Goal: Task Accomplishment & Management: Complete application form

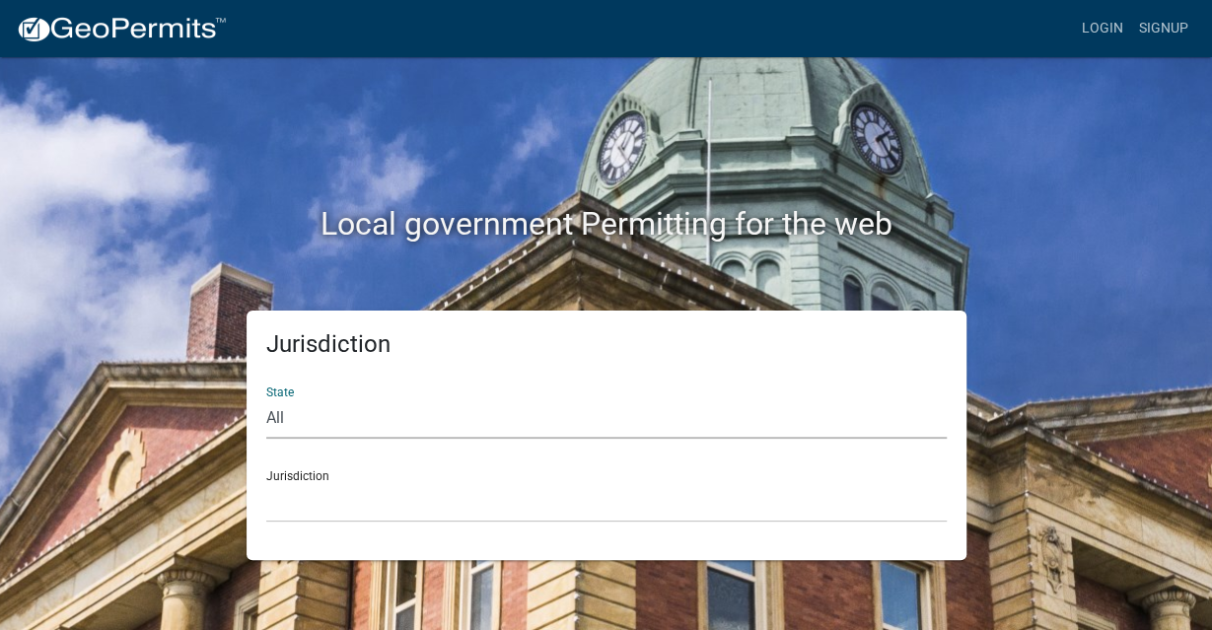
click at [266, 398] on select "All [US_STATE] [US_STATE] [US_STATE] [US_STATE] [US_STATE] [US_STATE] [US_STATE…" at bounding box center [606, 418] width 680 height 40
select select "[US_STATE]"
click option "[US_STATE]" at bounding box center [0, 0] width 0 height 0
click at [266, 482] on select "City of [GEOGRAPHIC_DATA], [US_STATE] City of [GEOGRAPHIC_DATA], [US_STATE] Cit…" at bounding box center [606, 502] width 680 height 40
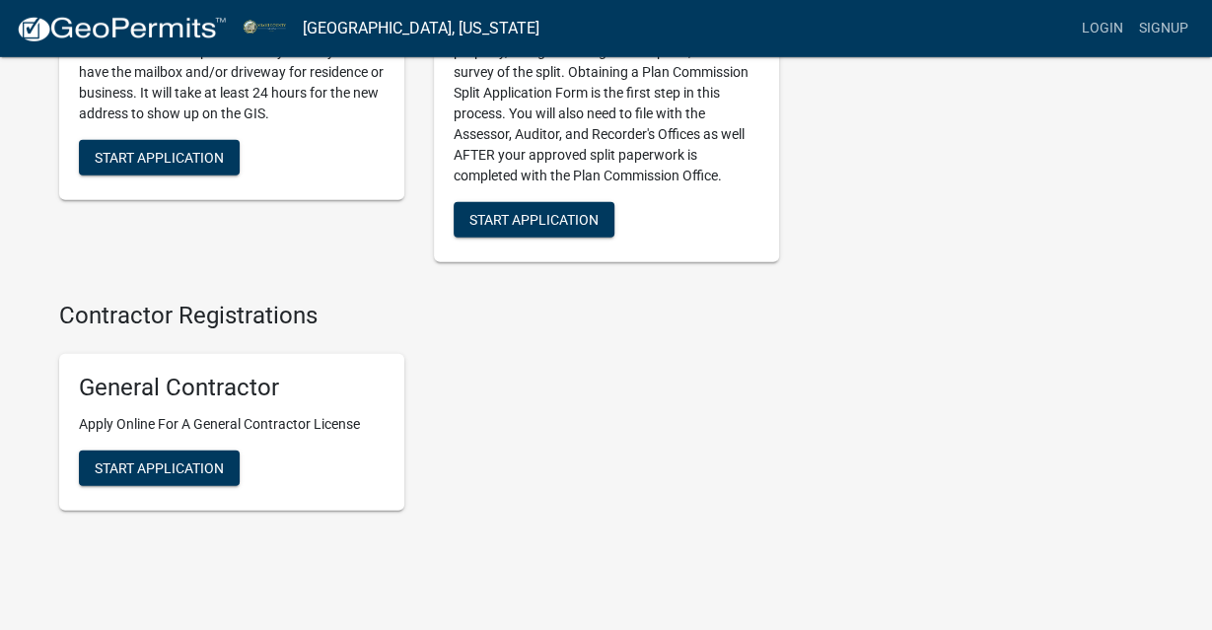
scroll to position [2700, 0]
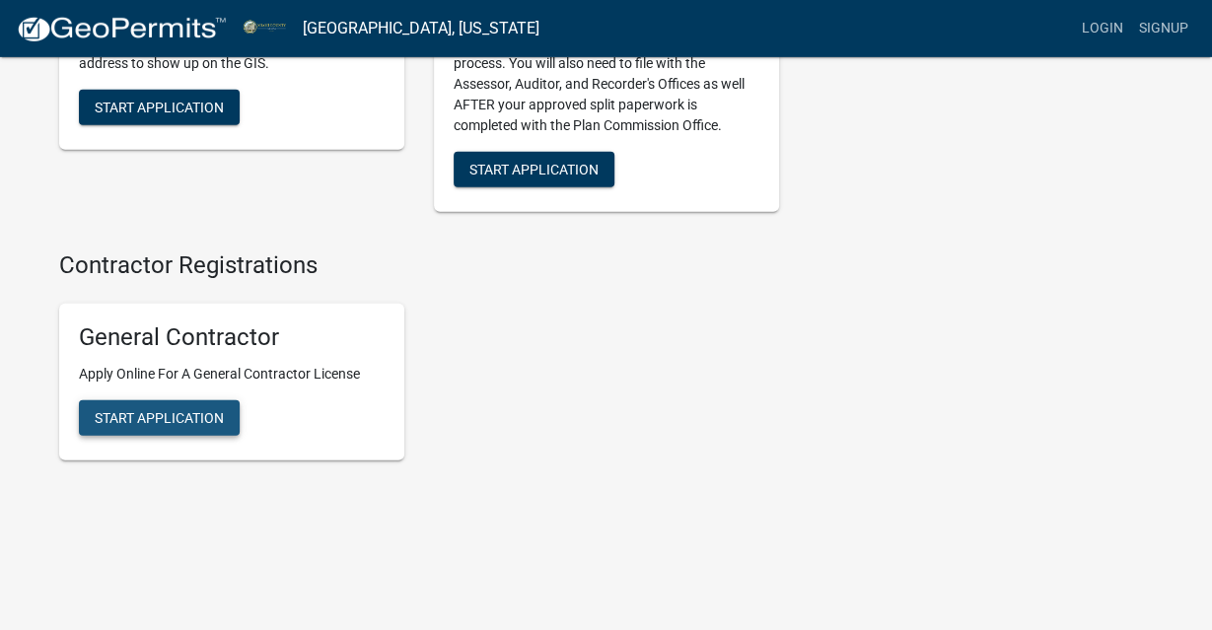
click at [163, 425] on span "Start Application" at bounding box center [159, 417] width 129 height 16
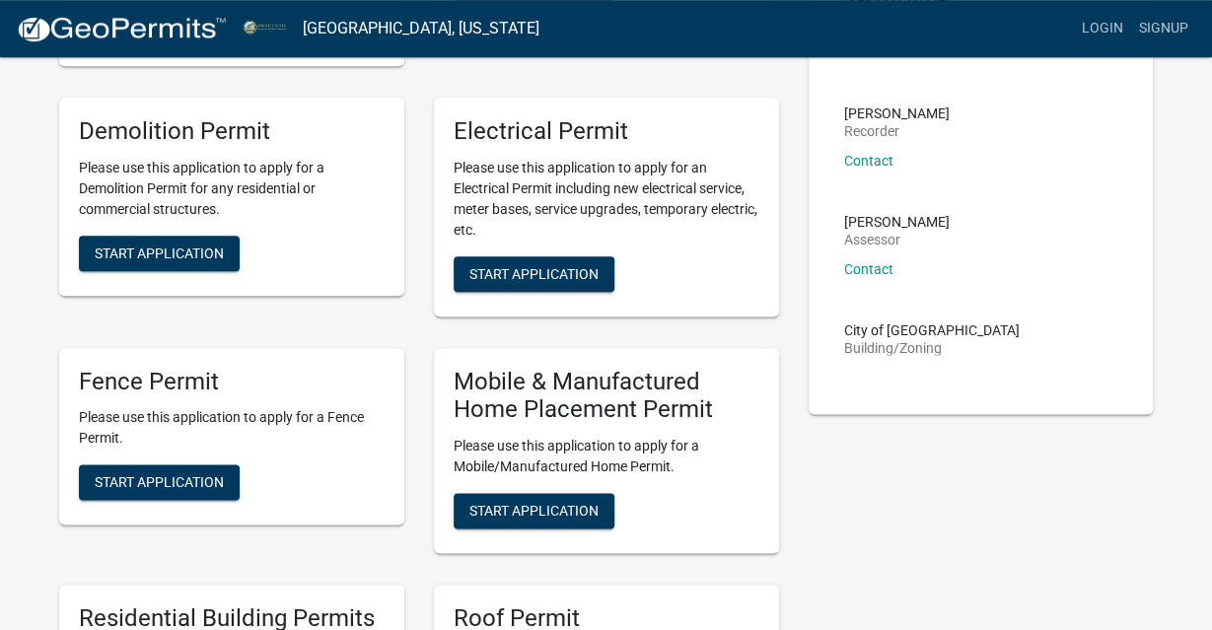
scroll to position [1063, 0]
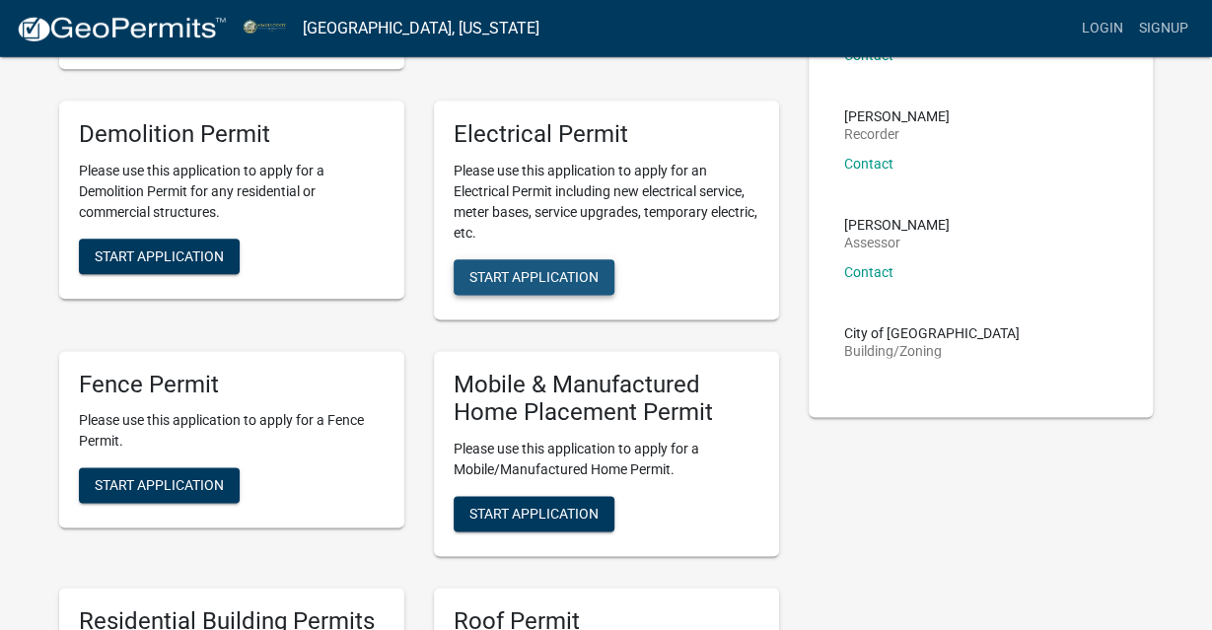
click at [533, 284] on span "Start Application" at bounding box center [533, 276] width 129 height 16
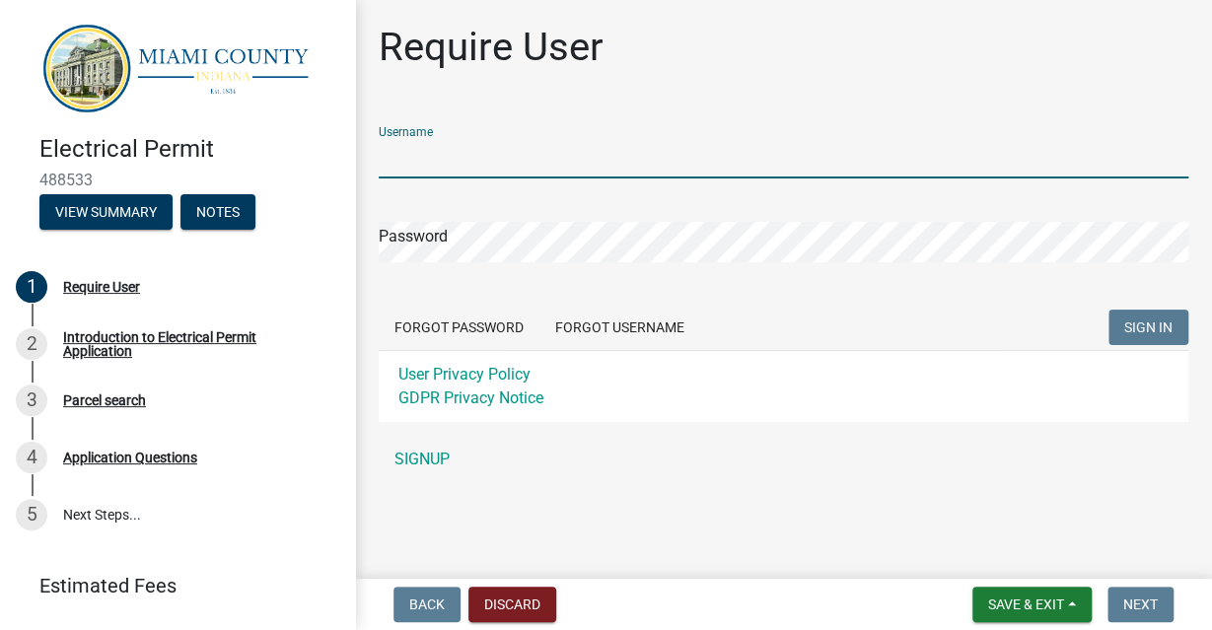
click at [551, 160] on input "Username" at bounding box center [784, 158] width 810 height 40
type input "o"
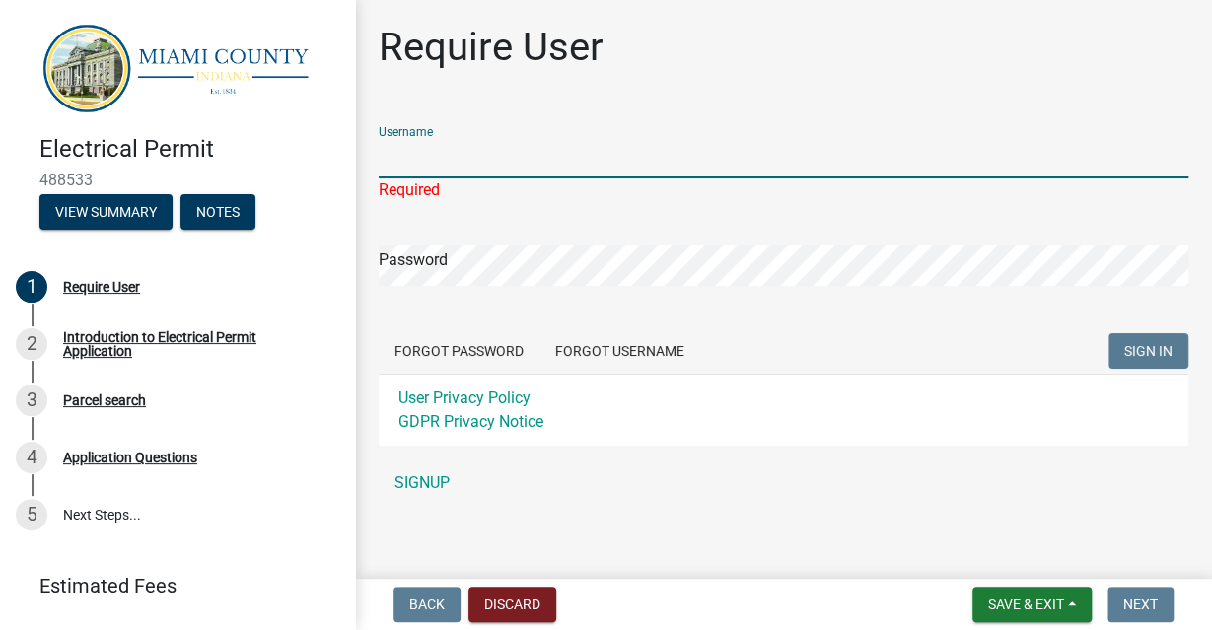
type input "i"
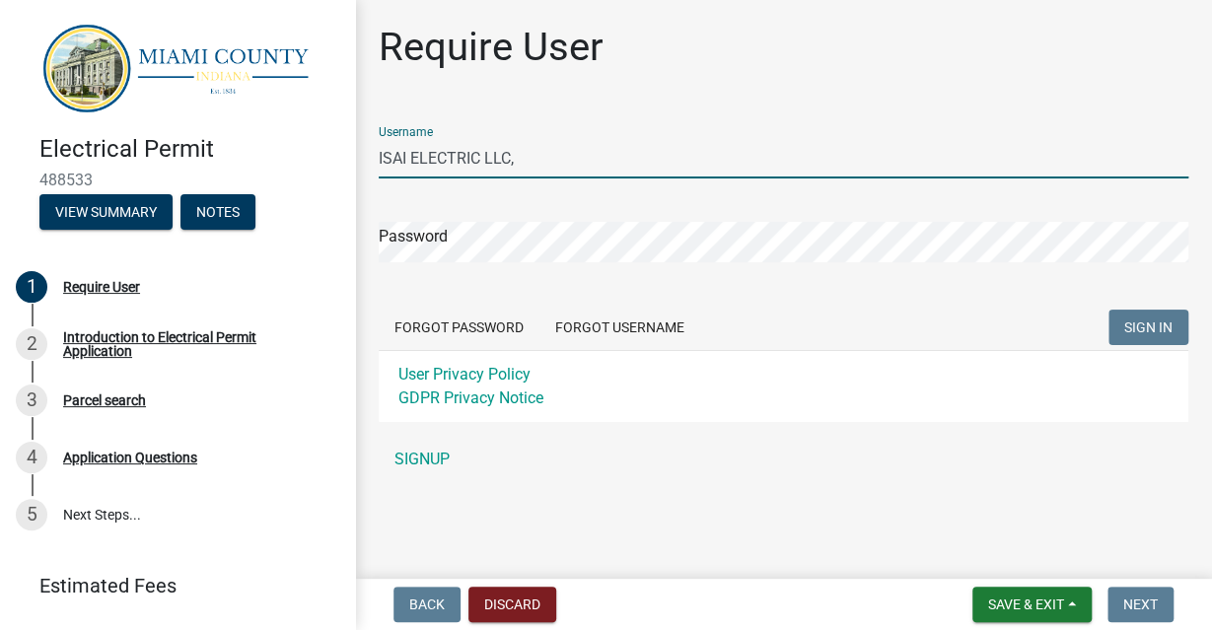
type input "ISAI ELECTRIC LLC,"
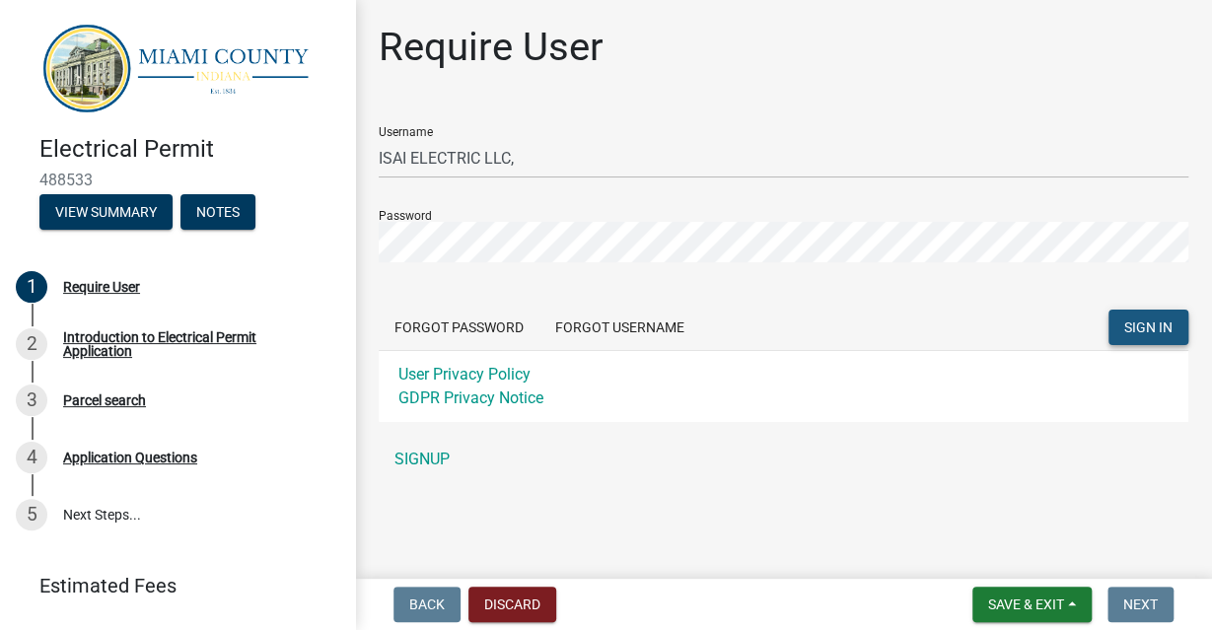
click at [1140, 334] on span "SIGN IN" at bounding box center [1148, 327] width 48 height 16
click at [431, 455] on link "SIGNUP" at bounding box center [784, 459] width 810 height 39
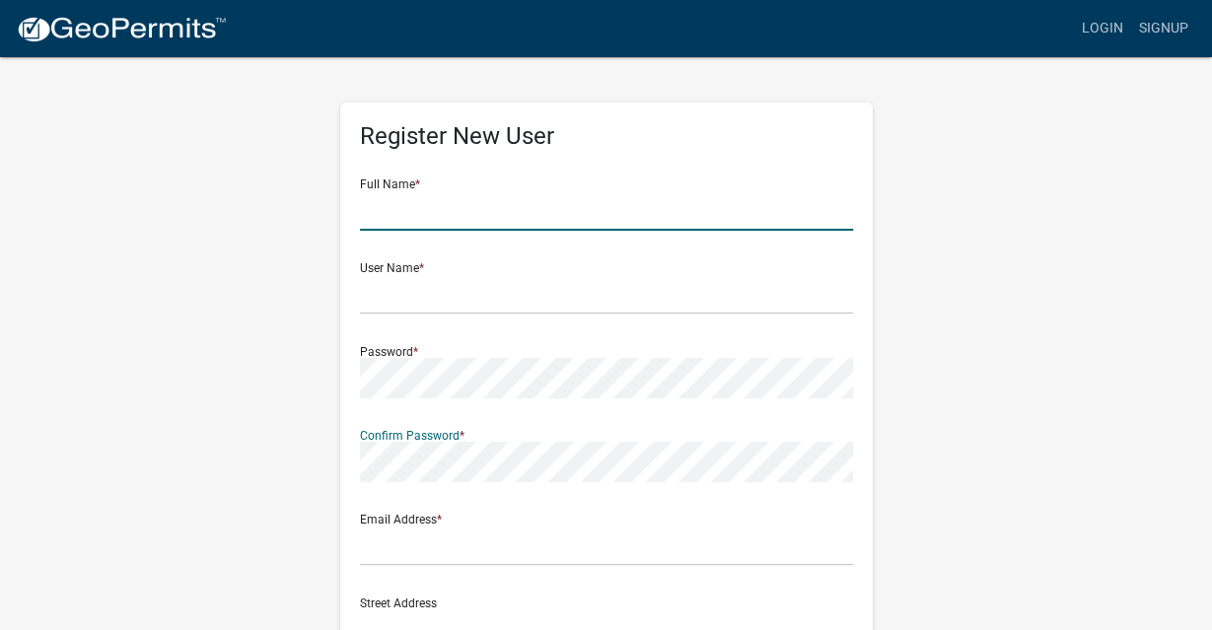
click at [498, 198] on input "text" at bounding box center [606, 210] width 493 height 40
type input "C"
type input "[PERSON_NAME]"
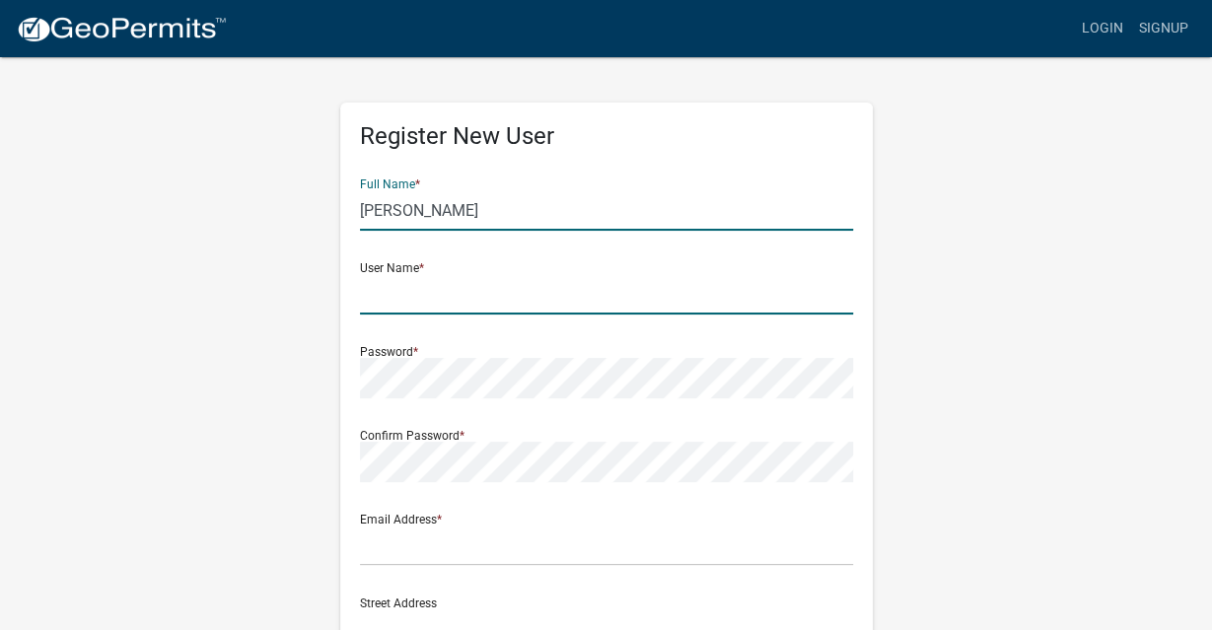
click at [482, 298] on input "text" at bounding box center [606, 294] width 493 height 40
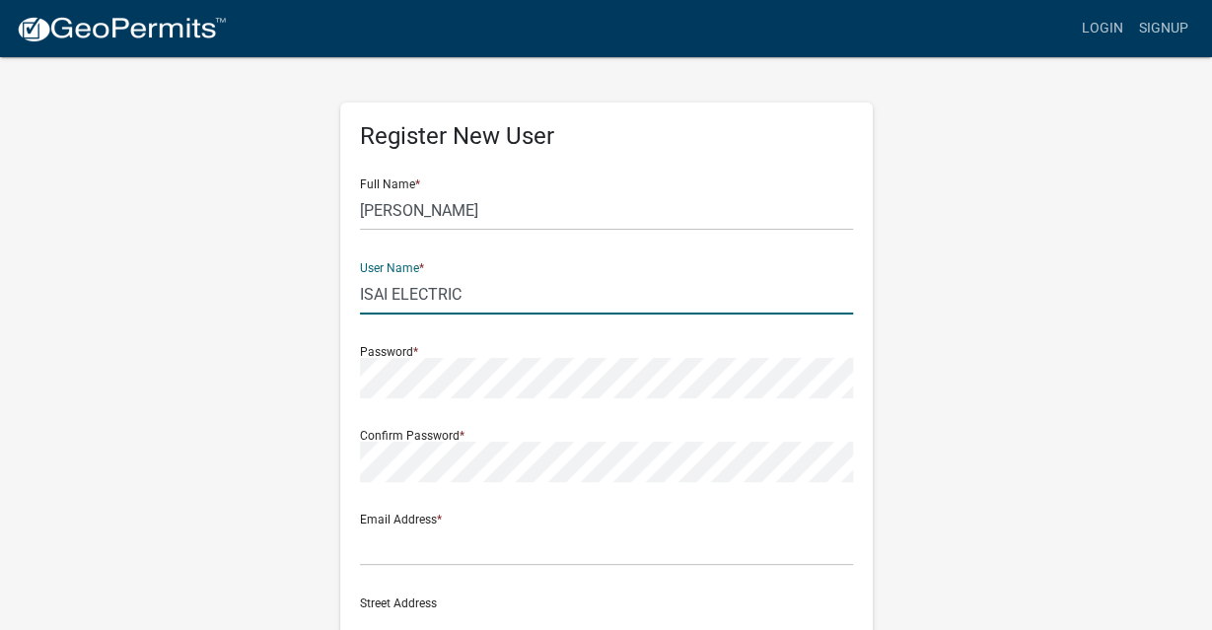
type input "ISAI ELECTRIC"
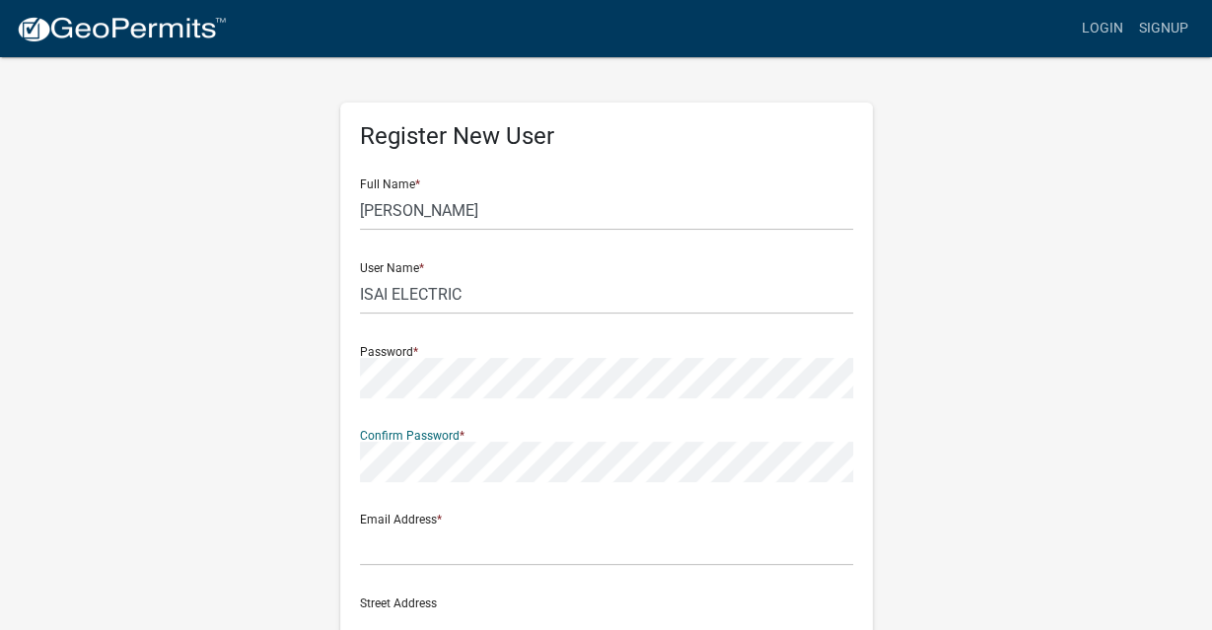
scroll to position [108, 0]
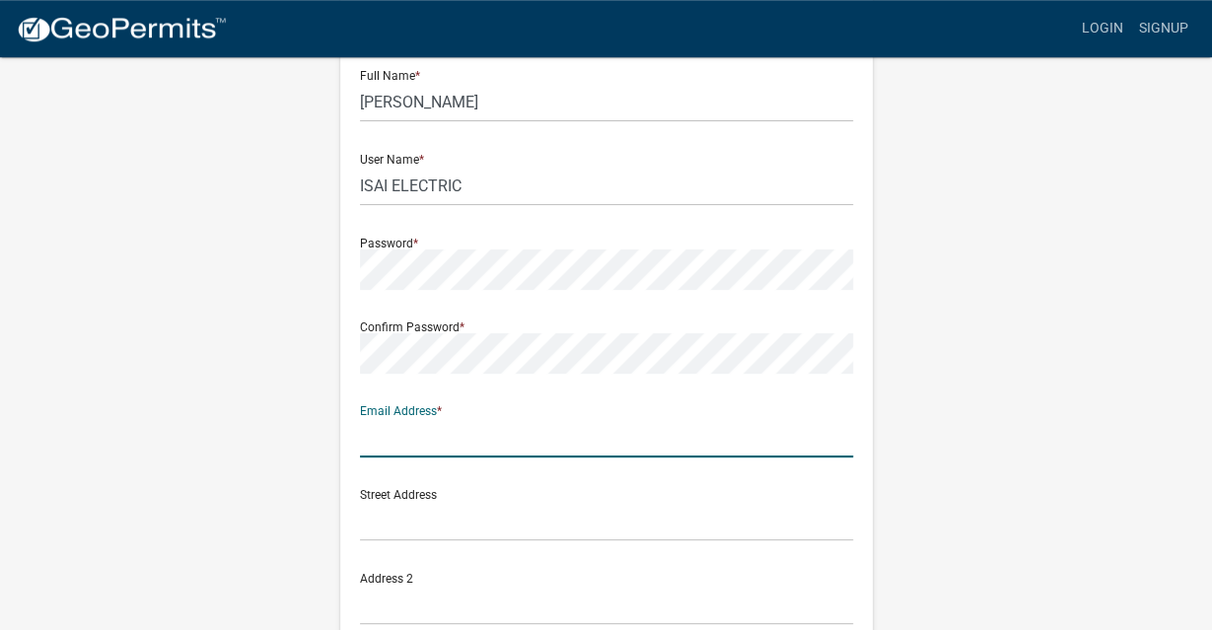
click at [526, 438] on input "text" at bounding box center [606, 437] width 493 height 40
type input "[EMAIL_ADDRESS][DOMAIN_NAME]"
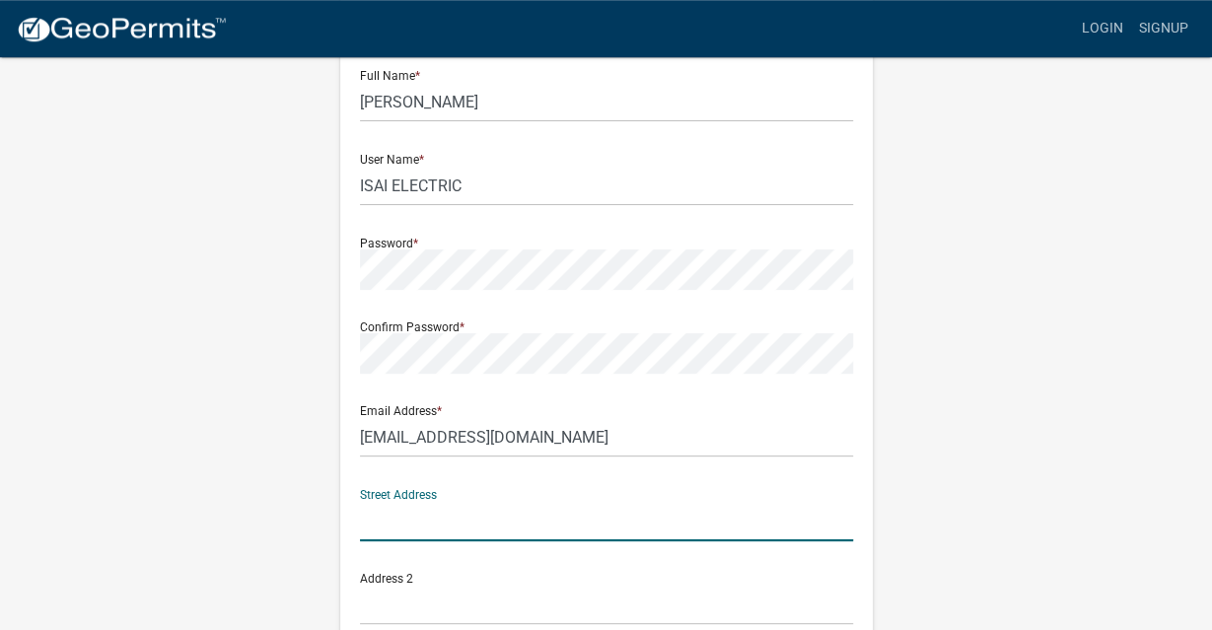
click at [539, 506] on input "text" at bounding box center [606, 521] width 493 height 40
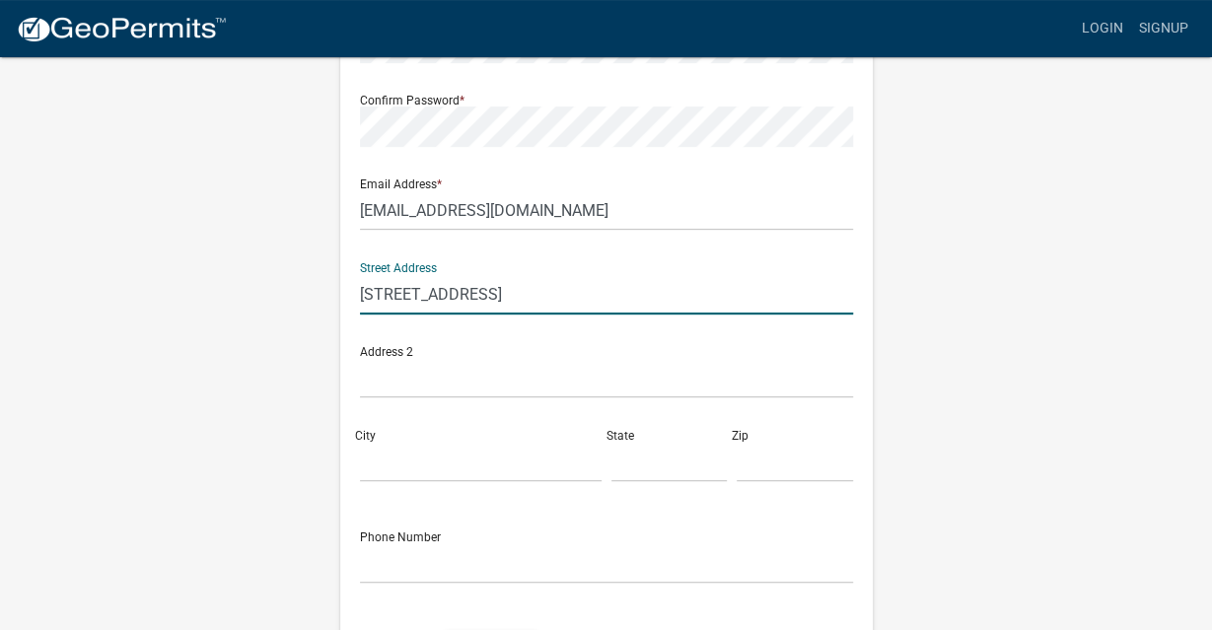
scroll to position [336, 0]
type input "[STREET_ADDRESS]"
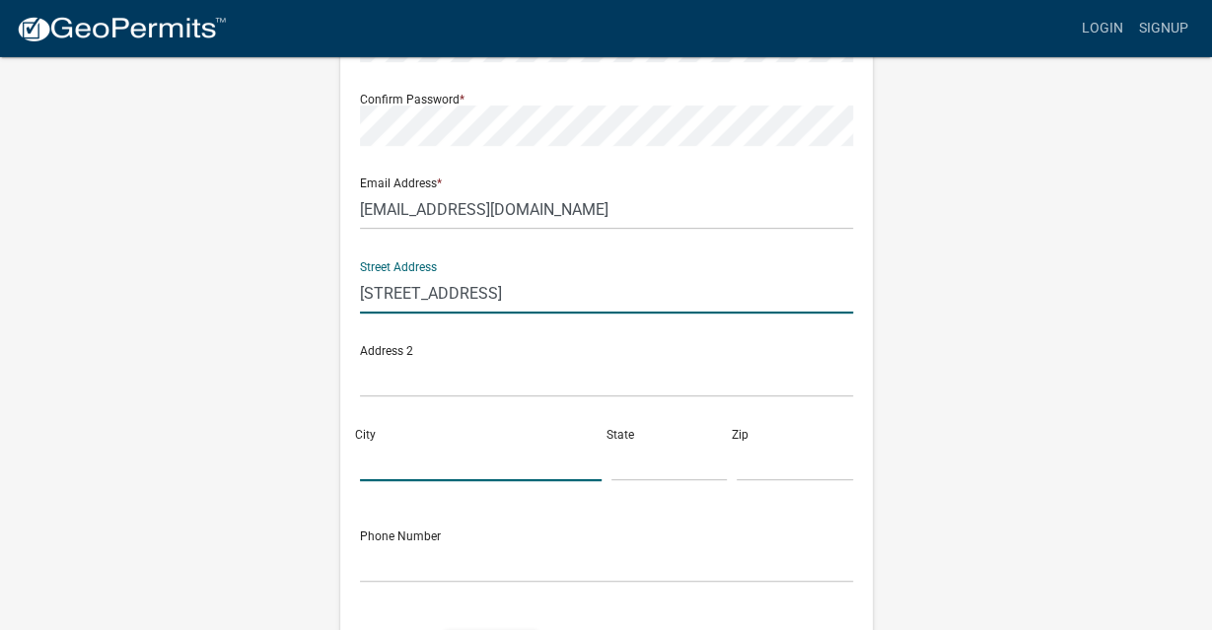
click at [384, 449] on input "City" at bounding box center [481, 461] width 242 height 40
type input "Goshen"
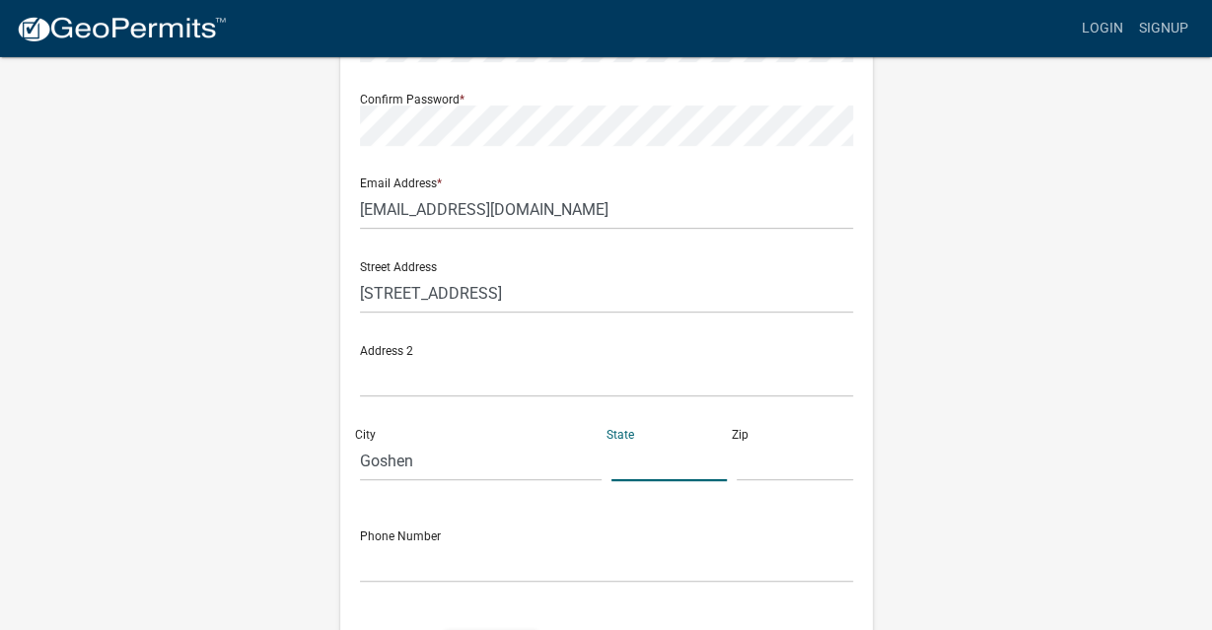
click at [638, 457] on input "text" at bounding box center [669, 461] width 116 height 40
type input "IN"
click at [746, 471] on input "text" at bounding box center [795, 461] width 116 height 40
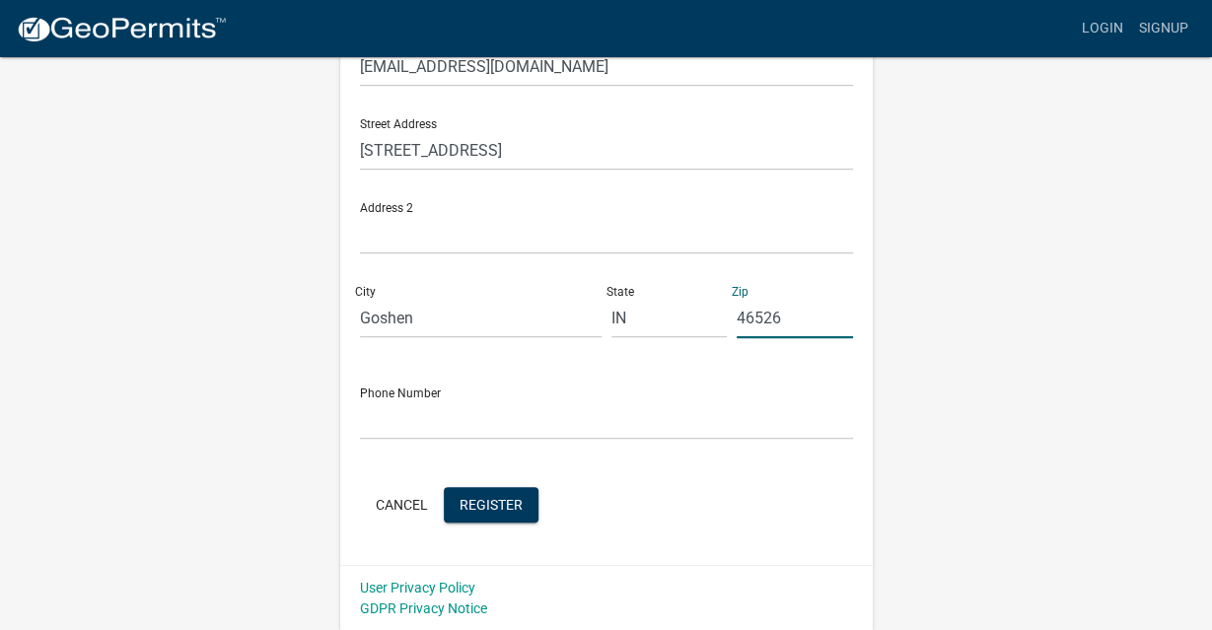
type input "46526"
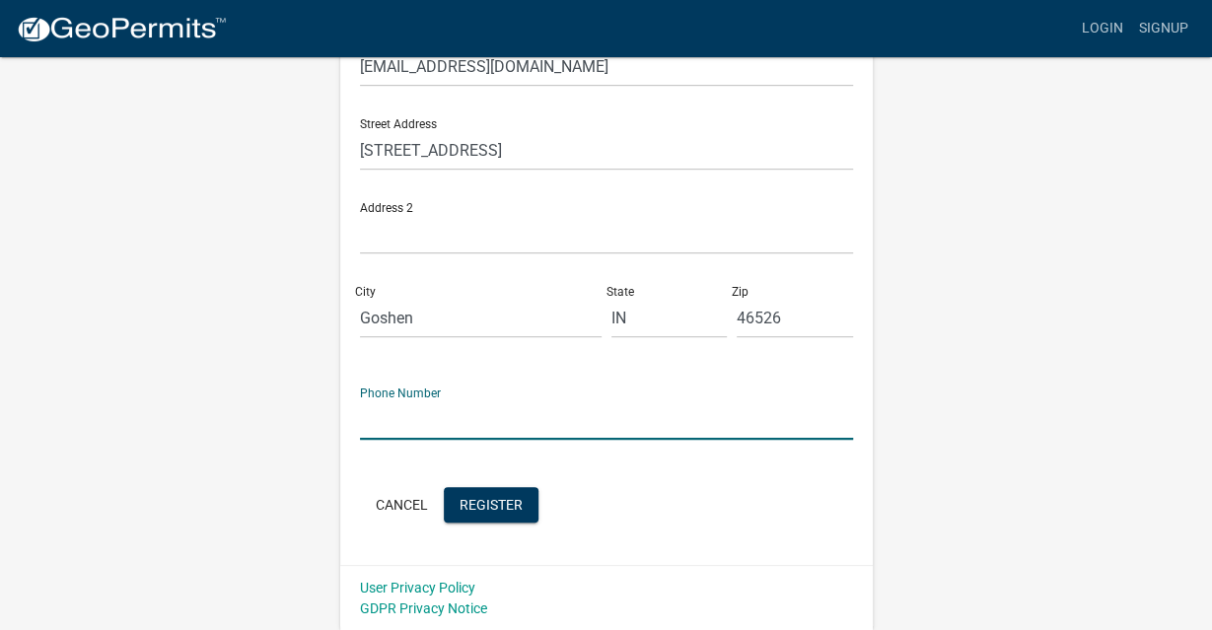
click at [457, 403] on input "text" at bounding box center [606, 419] width 493 height 40
type input "[PHONE_NUMBER]"
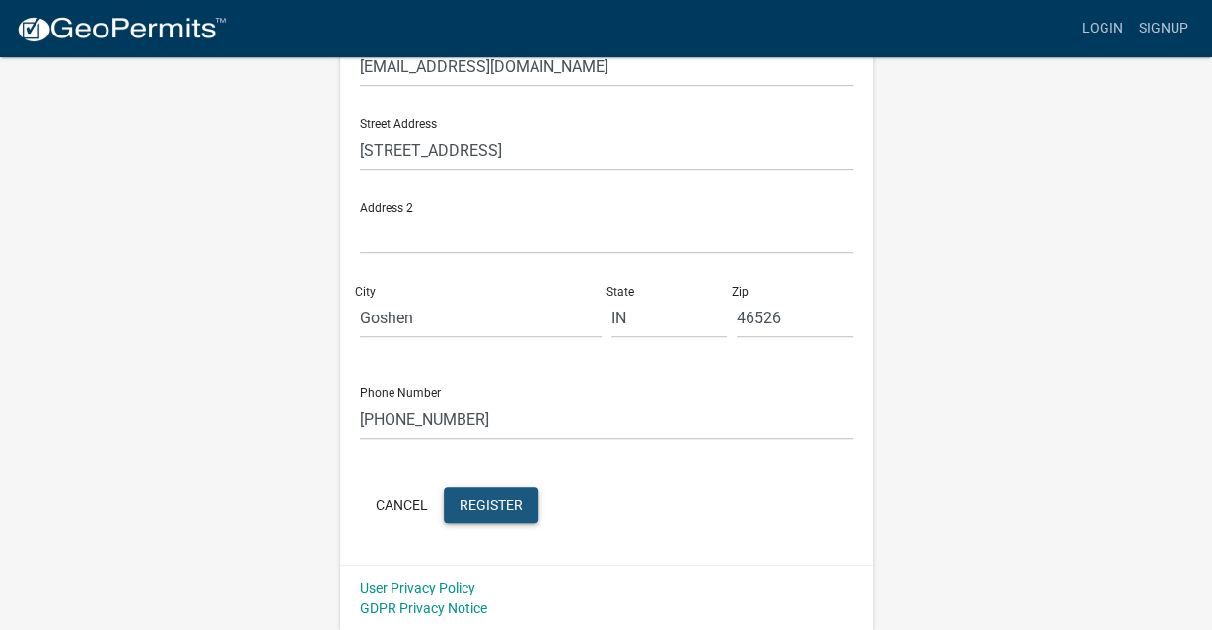
click at [514, 510] on span "Register" at bounding box center [490, 504] width 63 height 16
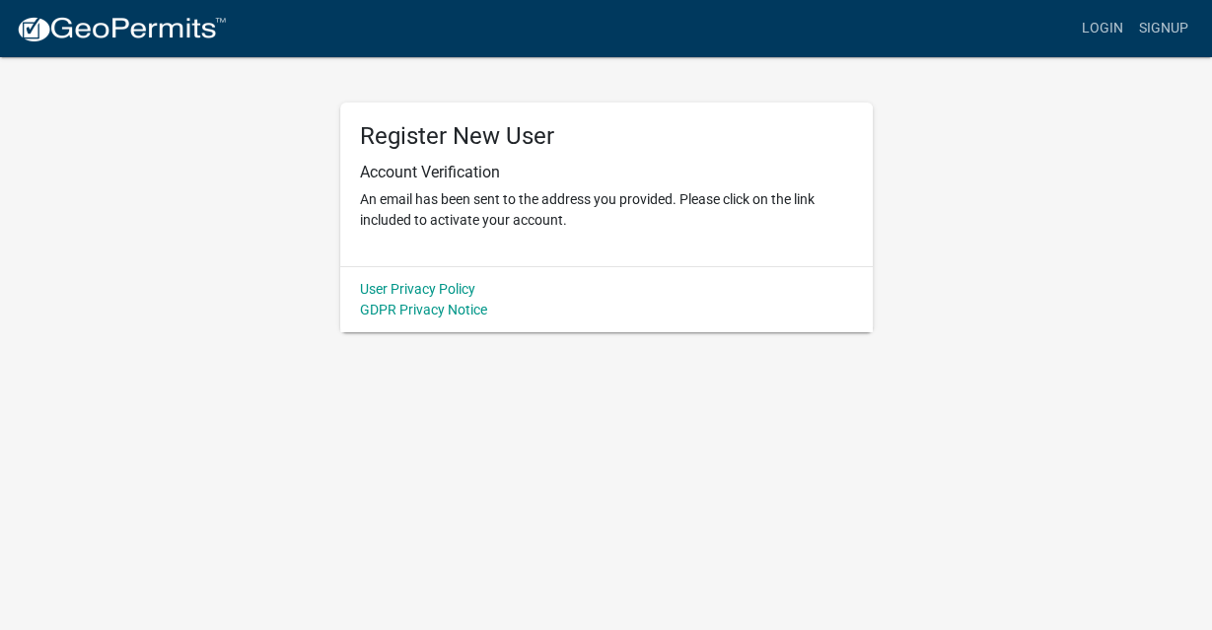
scroll to position [0, 0]
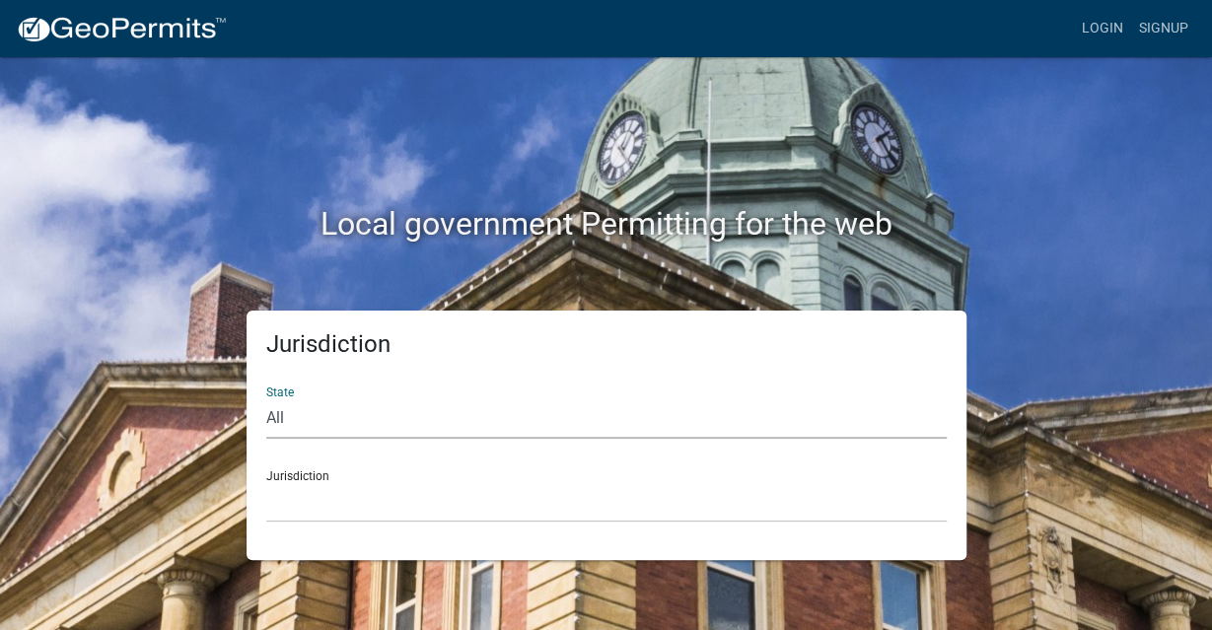
click at [266, 398] on select "All [US_STATE] [US_STATE] [US_STATE] [US_STATE] [US_STATE] [US_STATE] [US_STATE…" at bounding box center [606, 418] width 680 height 40
select select "[US_STATE]"
click option "[US_STATE]" at bounding box center [0, 0] width 0 height 0
click at [332, 461] on div "Jurisdiction City of Charlestown, Indiana City of Jeffersonville, Indiana City …" at bounding box center [606, 489] width 680 height 68
click at [451, 468] on div "Jurisdiction City of Charlestown, Indiana City of Jeffersonville, Indiana City …" at bounding box center [606, 489] width 680 height 68
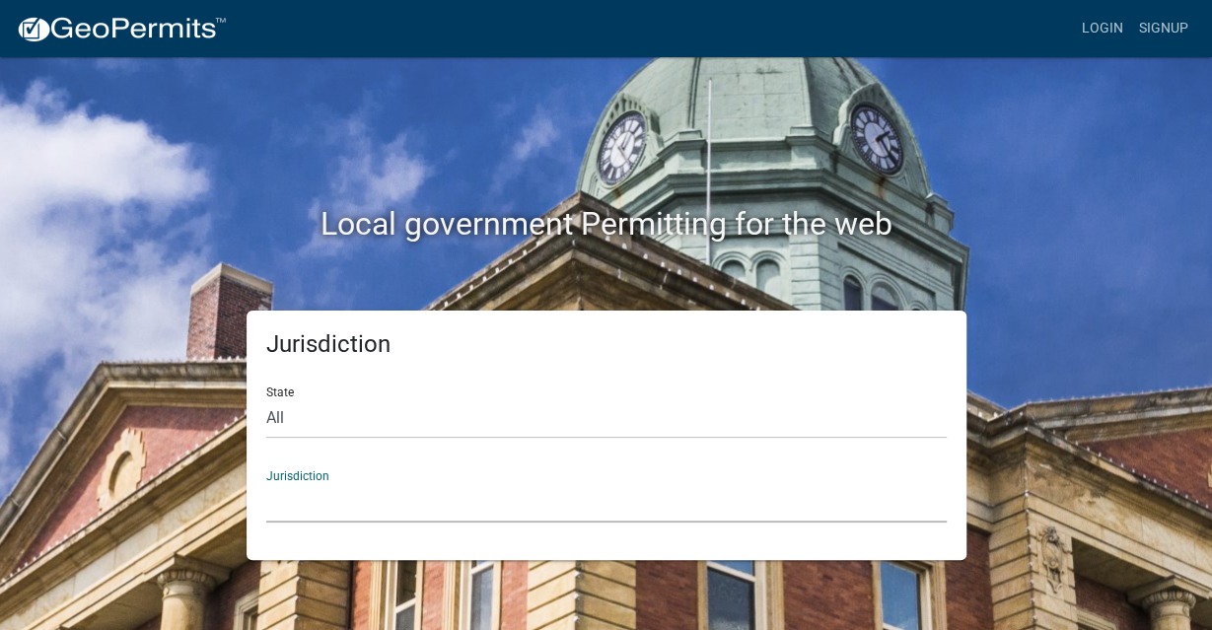
click at [266, 482] on select "City of [GEOGRAPHIC_DATA], [US_STATE] City of [GEOGRAPHIC_DATA], [US_STATE] Cit…" at bounding box center [606, 502] width 680 height 40
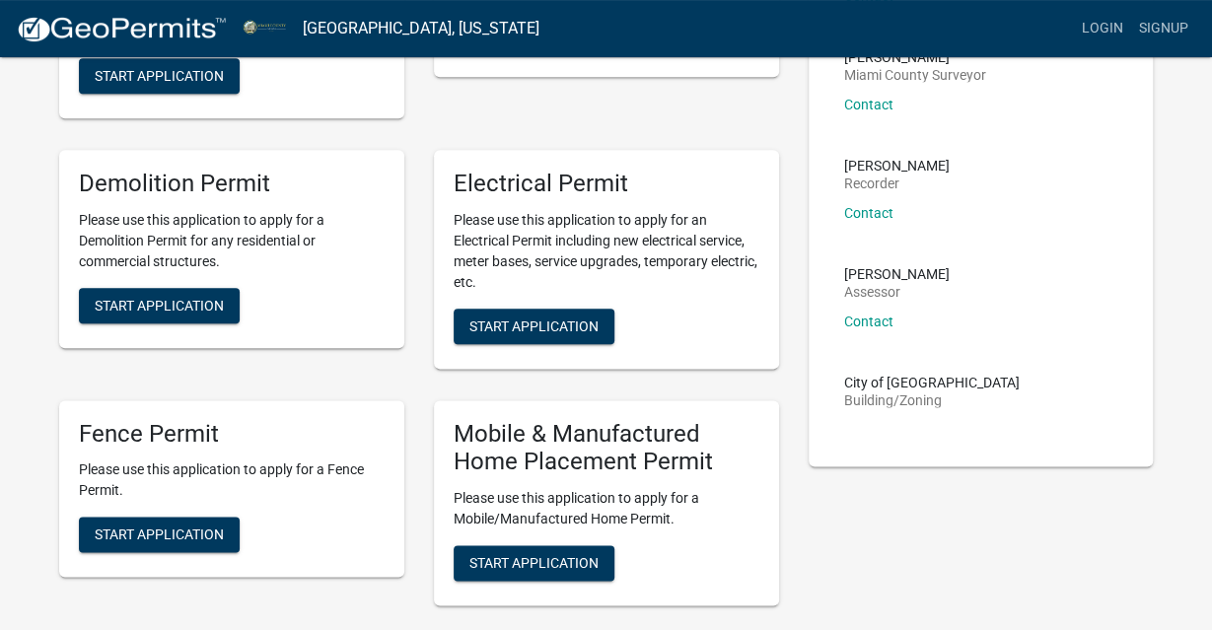
scroll to position [1009, 0]
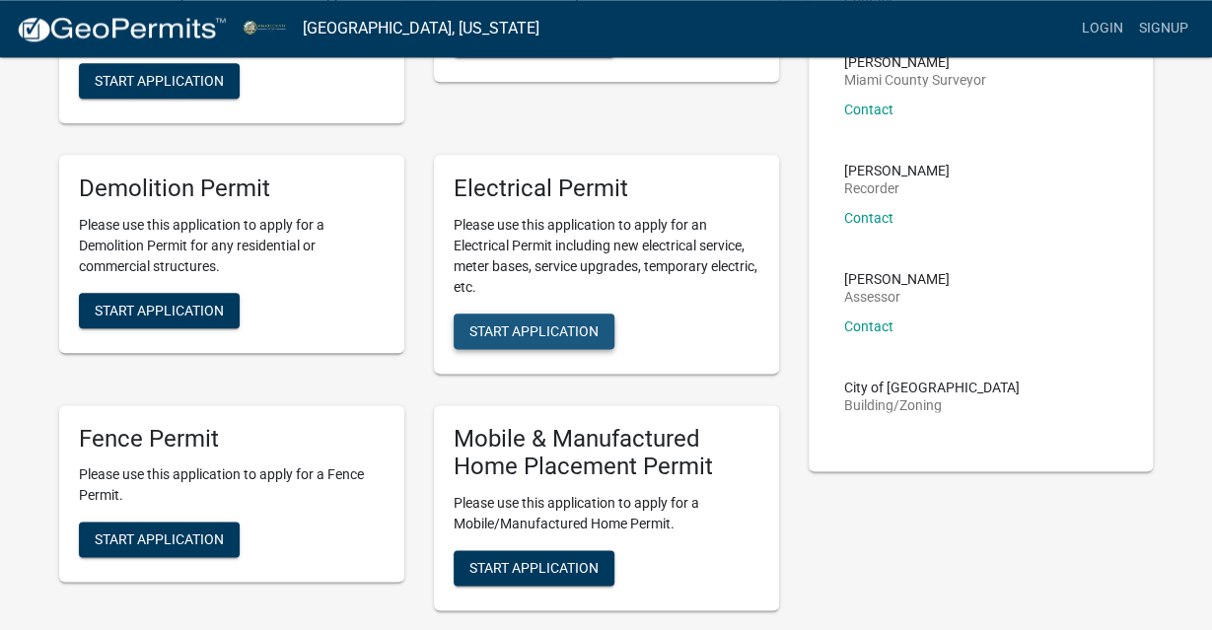
click at [602, 340] on button "Start Application" at bounding box center [534, 331] width 161 height 35
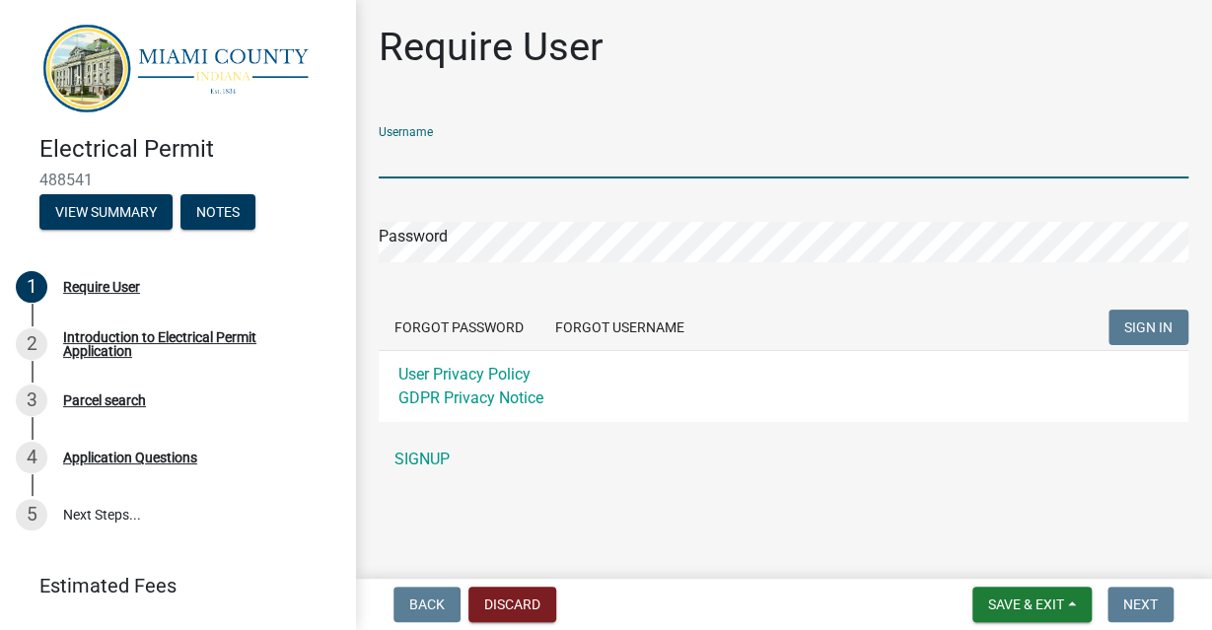
click at [514, 169] on input "Username" at bounding box center [784, 158] width 810 height 40
type input "ISAI ELECTRIC"
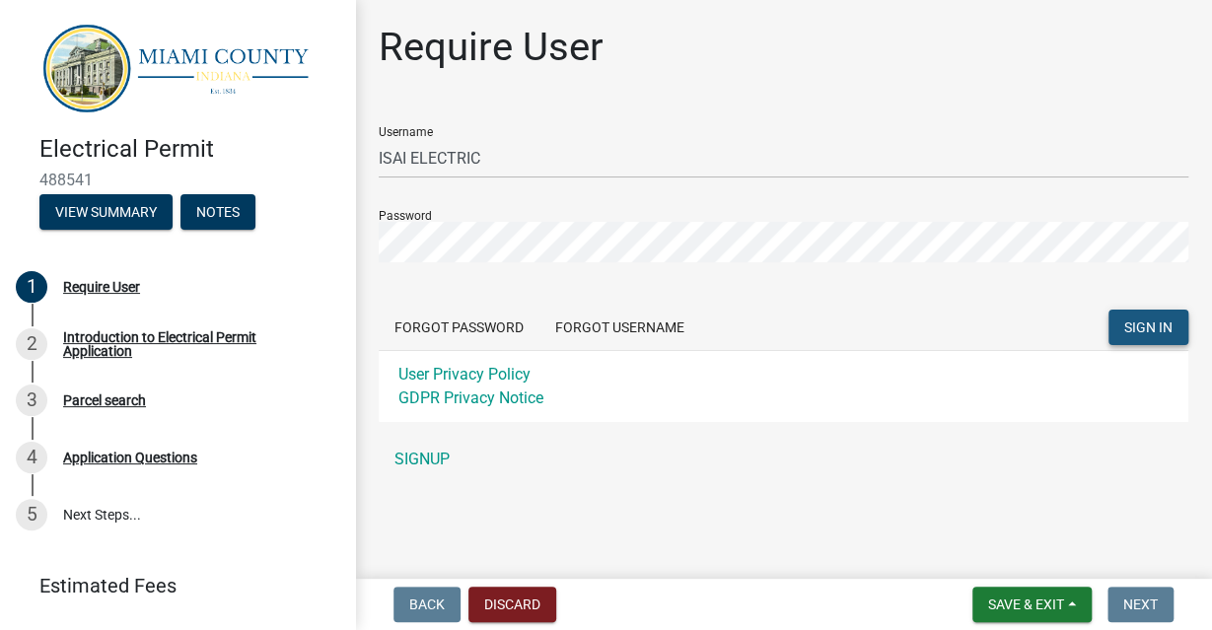
click at [1157, 339] on button "SIGN IN" at bounding box center [1148, 327] width 80 height 35
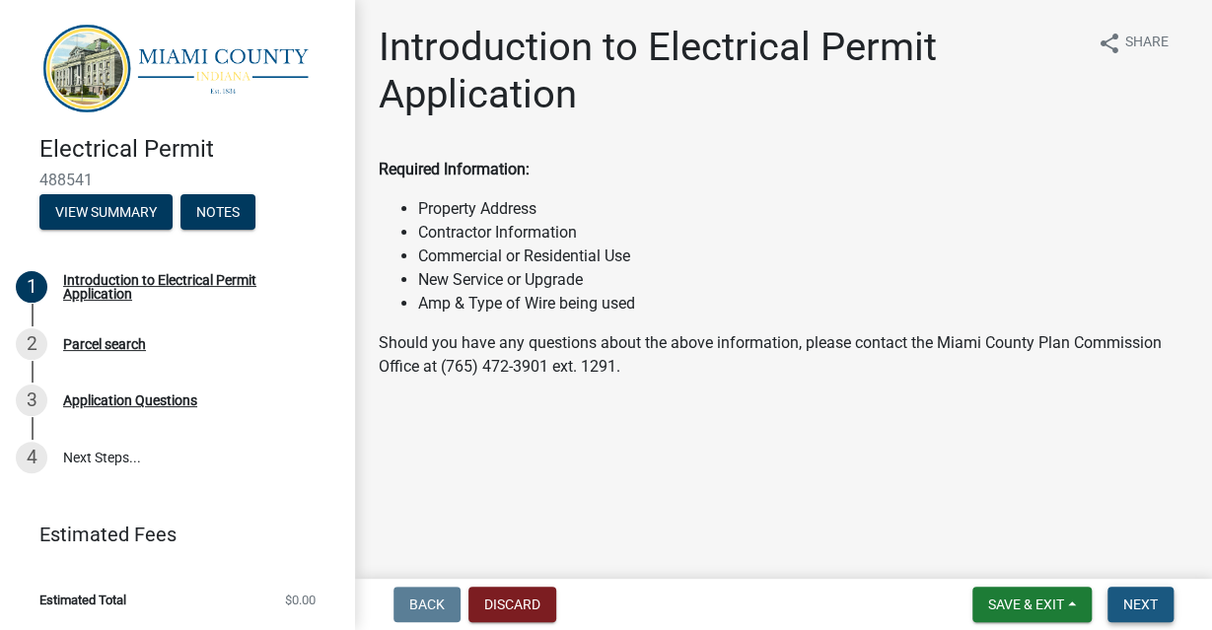
click at [1143, 597] on span "Next" at bounding box center [1140, 605] width 35 height 16
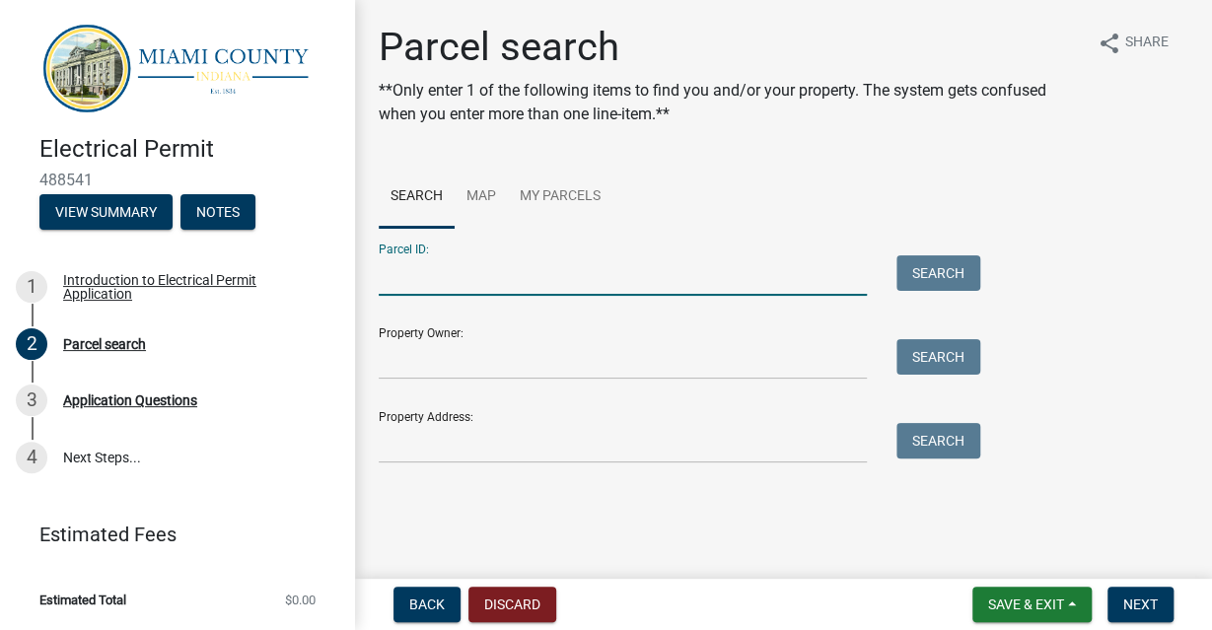
click at [443, 290] on input "Parcel ID:" at bounding box center [623, 275] width 488 height 40
type input "new"
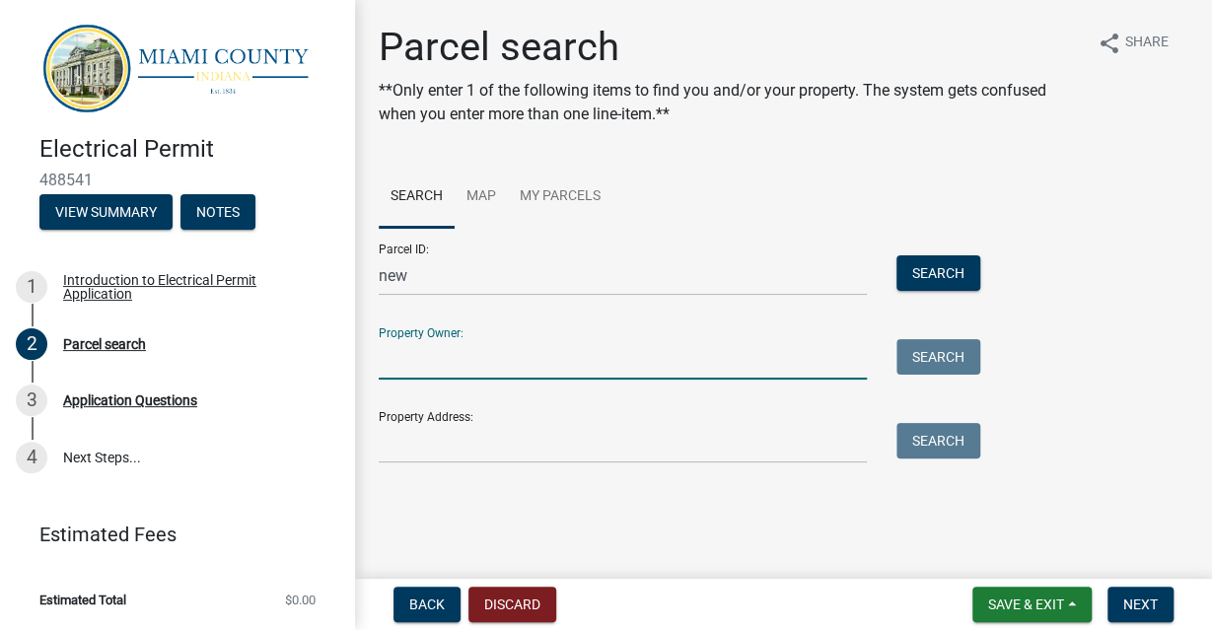
click at [599, 371] on input "Property Owner:" at bounding box center [623, 359] width 488 height 40
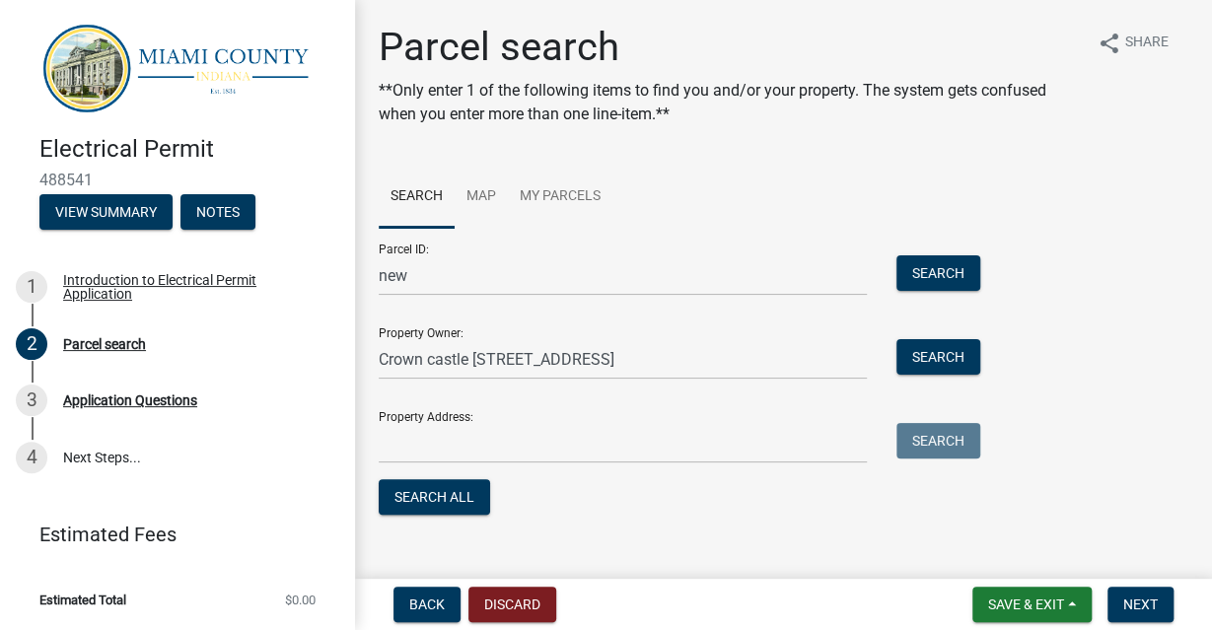
click at [529, 405] on div "Property Address: Search" at bounding box center [675, 429] width 592 height 68
click at [547, 421] on div "Property Address: Search" at bounding box center [675, 429] width 592 height 68
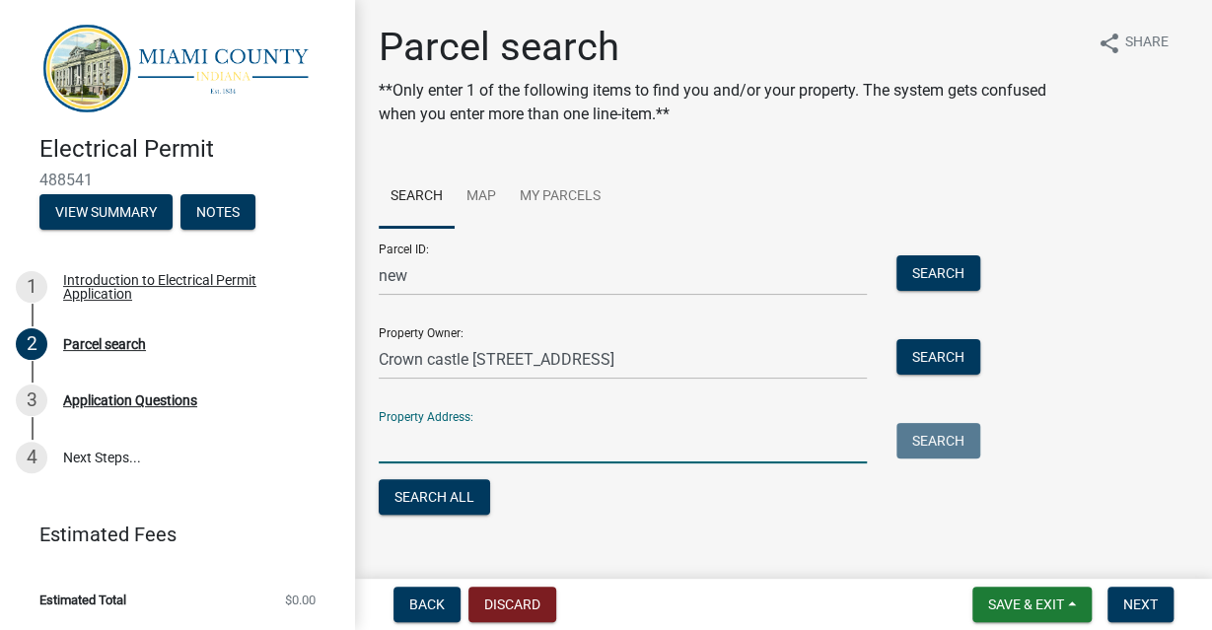
click at [473, 450] on input "Property Address:" at bounding box center [623, 443] width 488 height 40
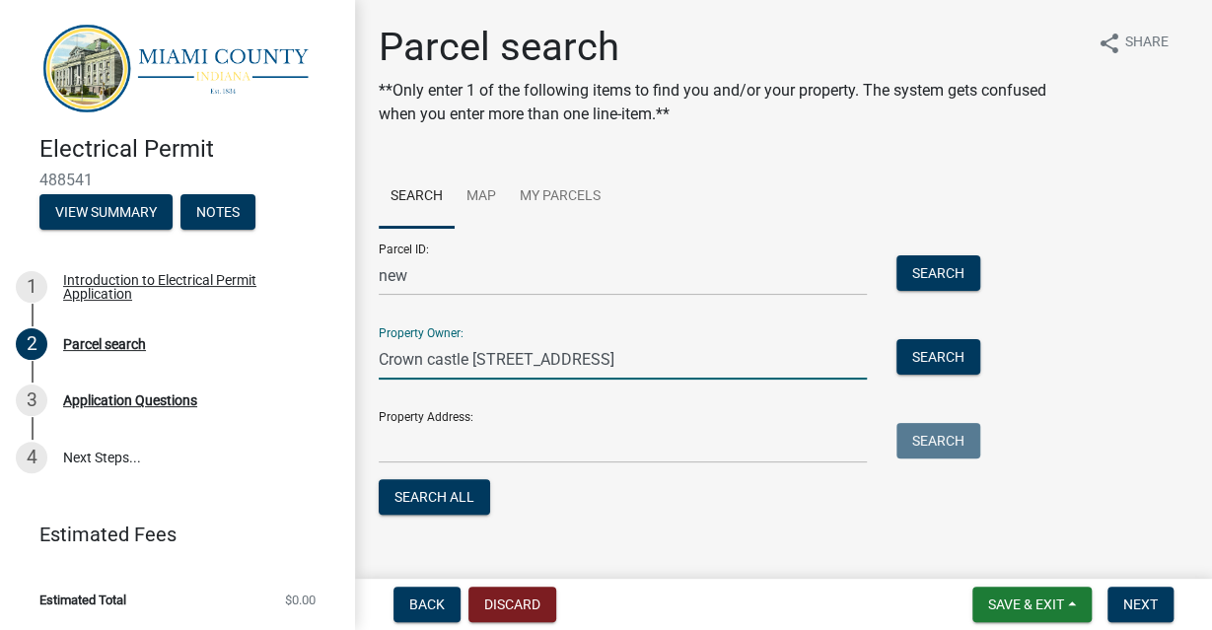
click at [802, 362] on input "Crown castle 2000 corporate drive canonsburg,PA 15317" at bounding box center [623, 359] width 488 height 40
type input "Crown castle"
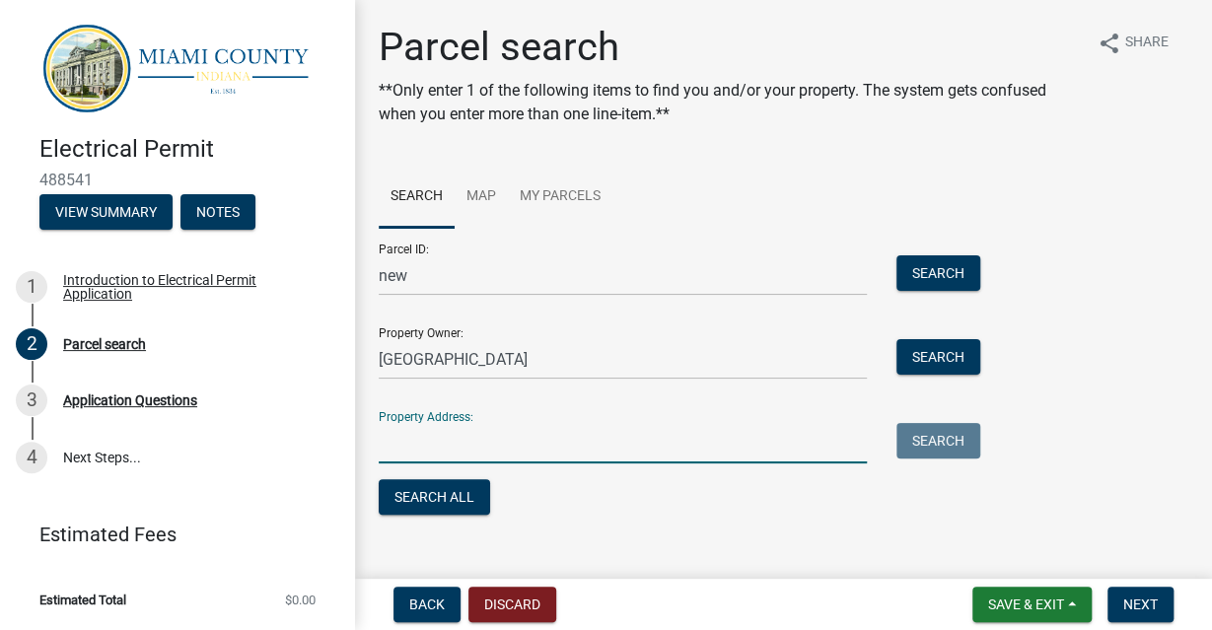
click at [425, 431] on input "Property Address:" at bounding box center [623, 443] width 488 height 40
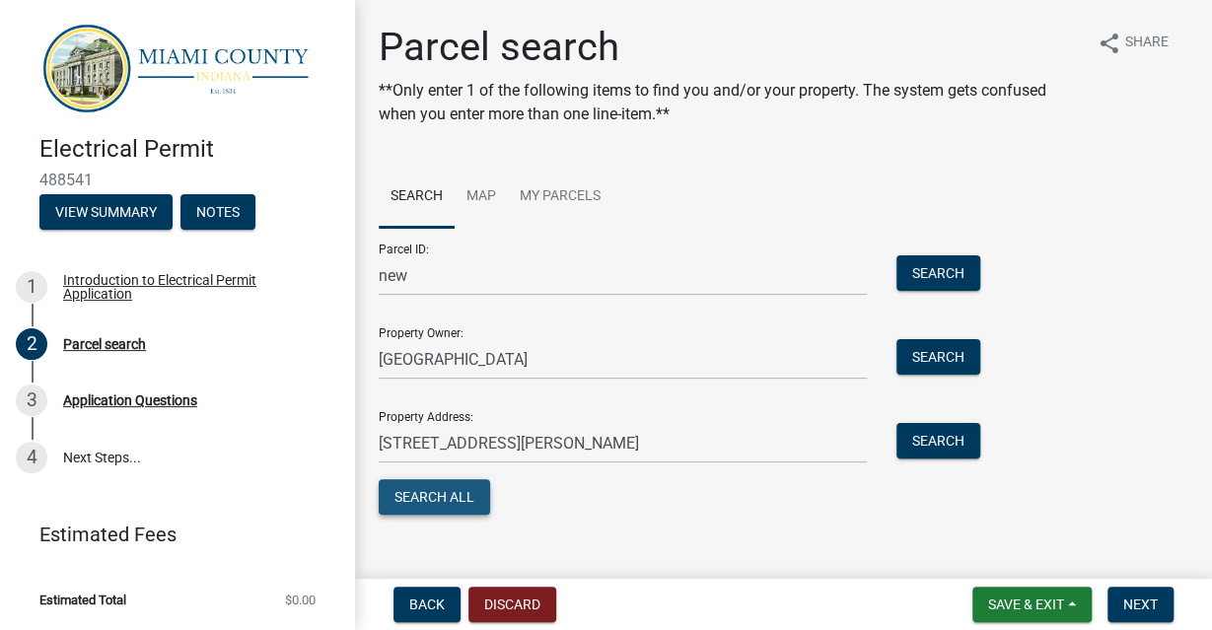
click at [421, 503] on button "Search All" at bounding box center [434, 496] width 111 height 35
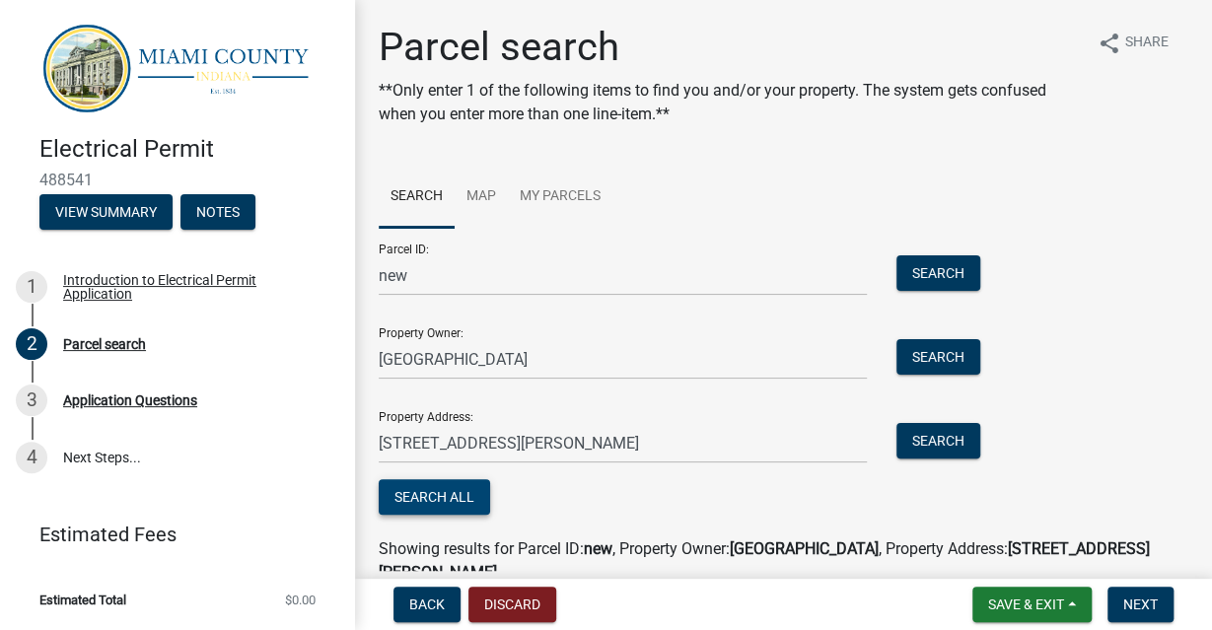
scroll to position [114, 0]
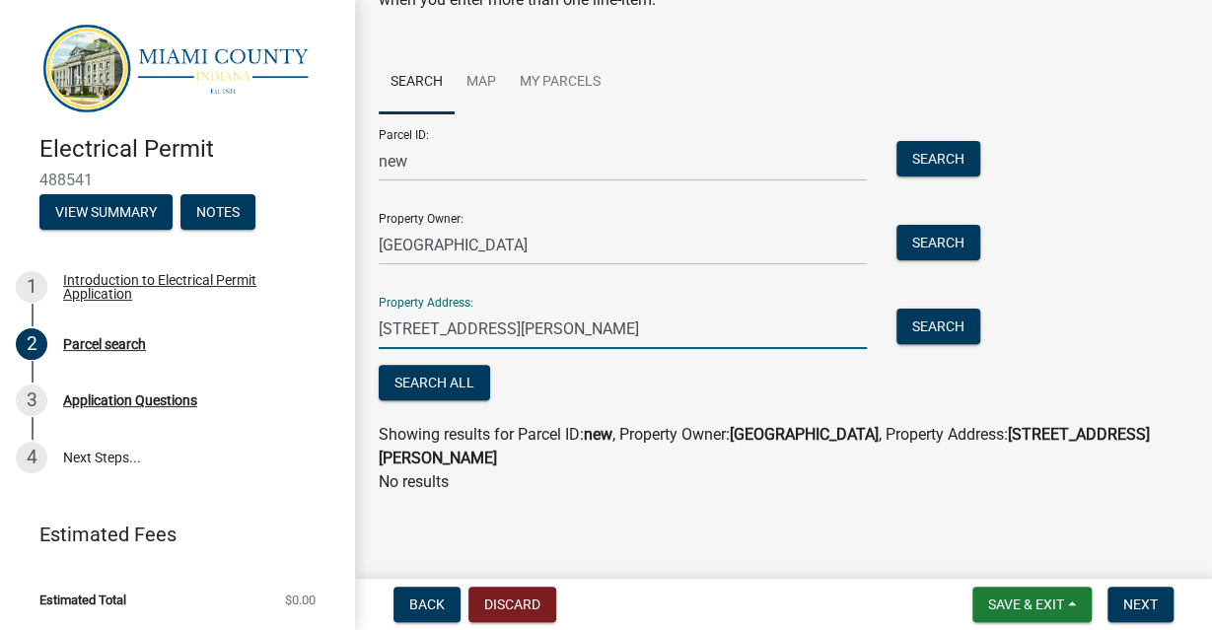
click at [646, 336] on input "2903 E.1100 N. macy,IN 46959" at bounding box center [623, 329] width 488 height 40
type input "2903 E.1100 N. macy,IN 46959 MIAMI"
click at [922, 324] on button "Search" at bounding box center [938, 326] width 84 height 35
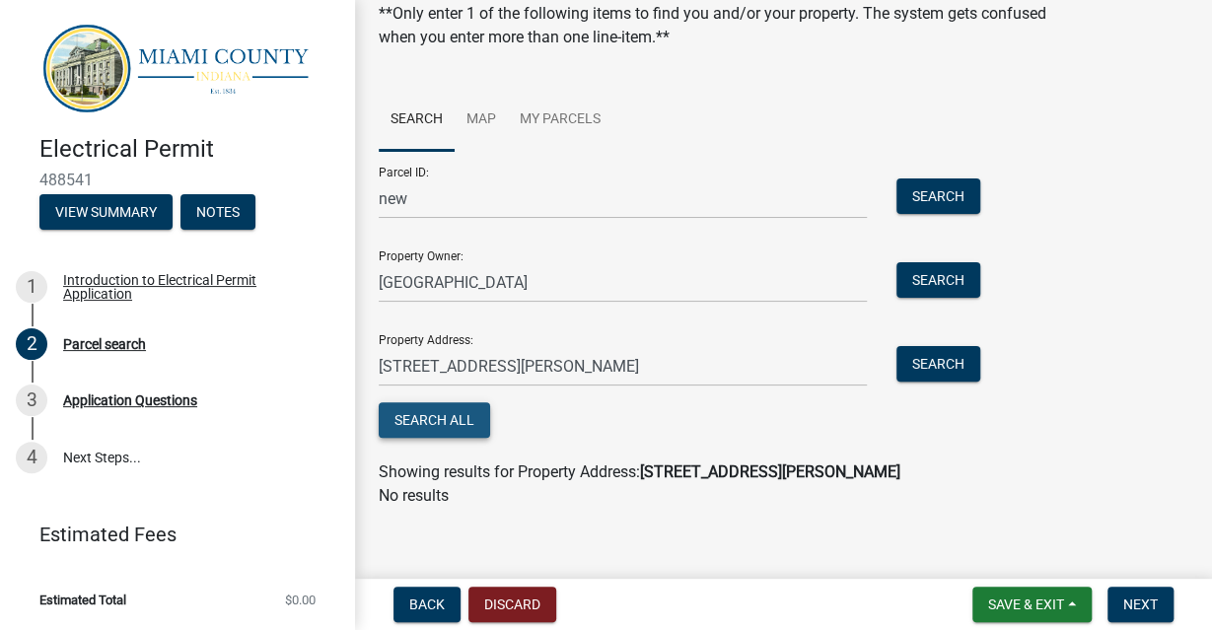
click at [431, 421] on button "Search All" at bounding box center [434, 419] width 111 height 35
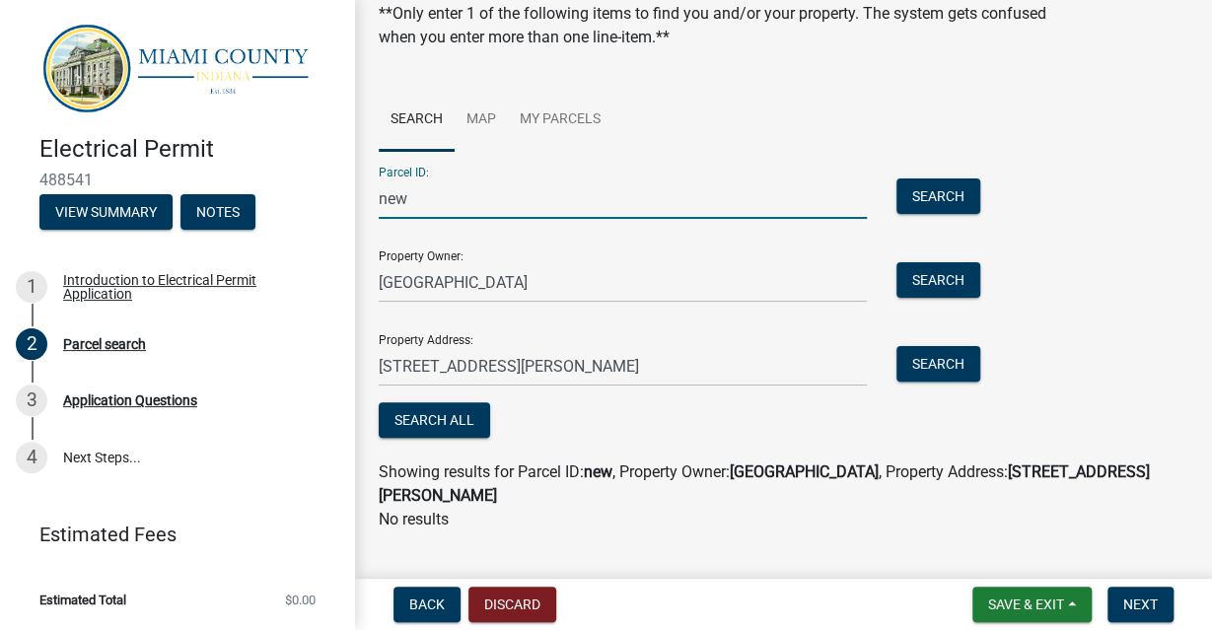
click at [548, 204] on input "new" at bounding box center [623, 198] width 488 height 40
type input "n"
type input "52-02-36-100-002-000-014"
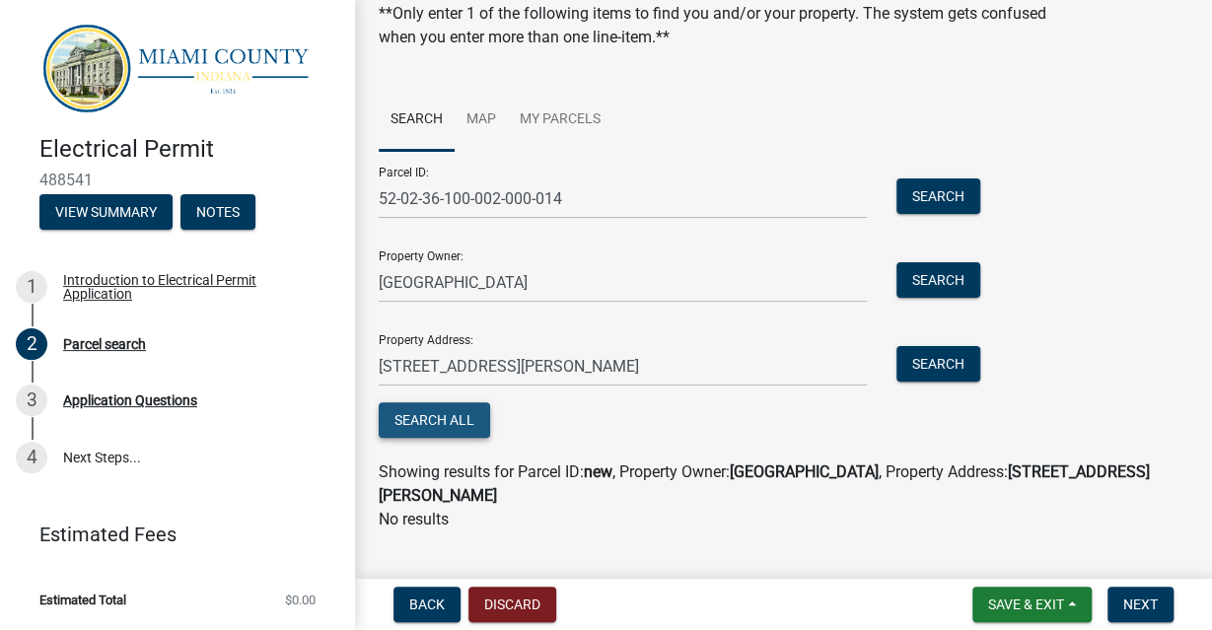
click at [439, 412] on button "Search All" at bounding box center [434, 419] width 111 height 35
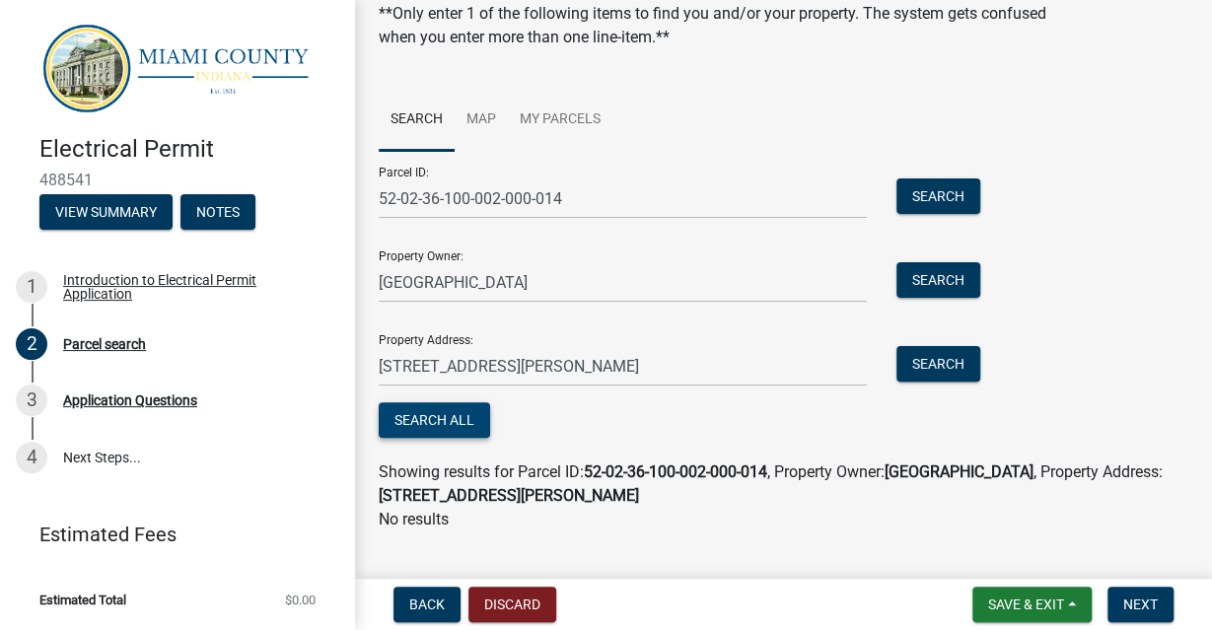
scroll to position [114, 0]
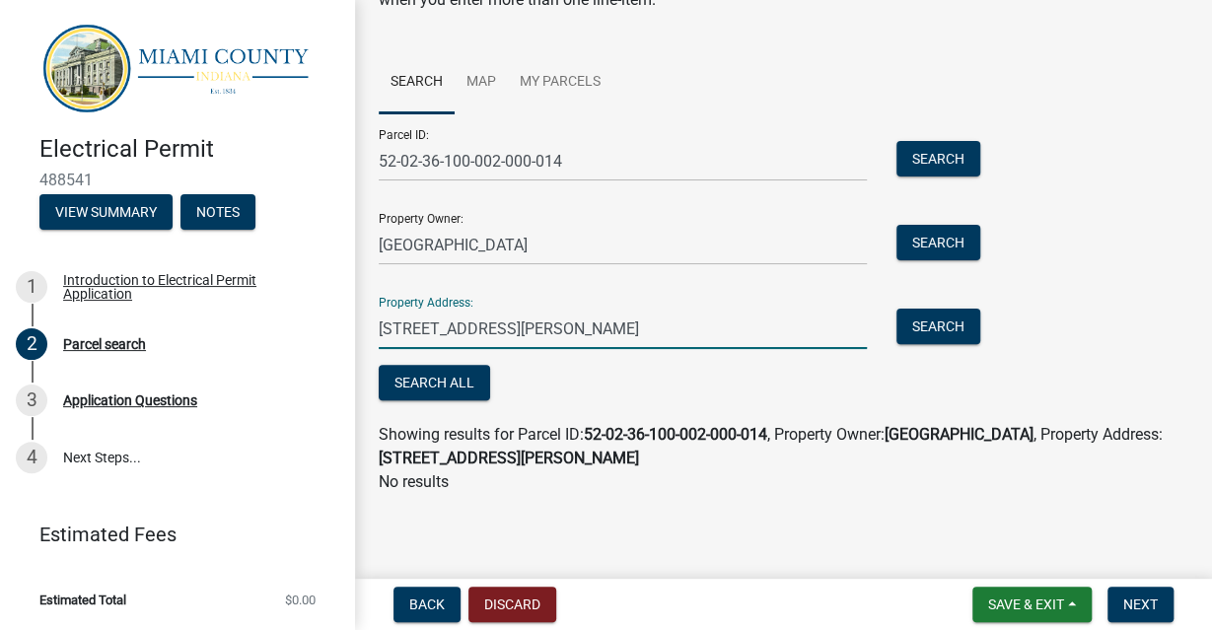
click at [788, 341] on input "2903 E.1100 N. macy,IN 46959 MIAMI" at bounding box center [623, 329] width 488 height 40
type input "2"
type input "macy n & state RD 19n 872693"
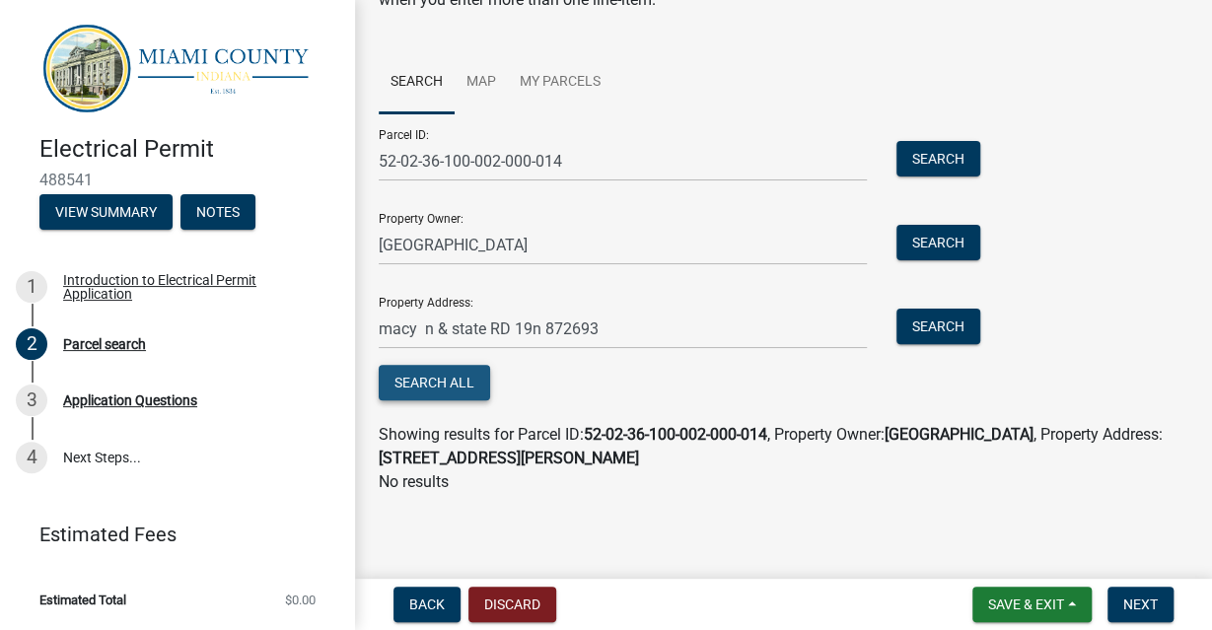
click at [462, 380] on button "Search All" at bounding box center [434, 382] width 111 height 35
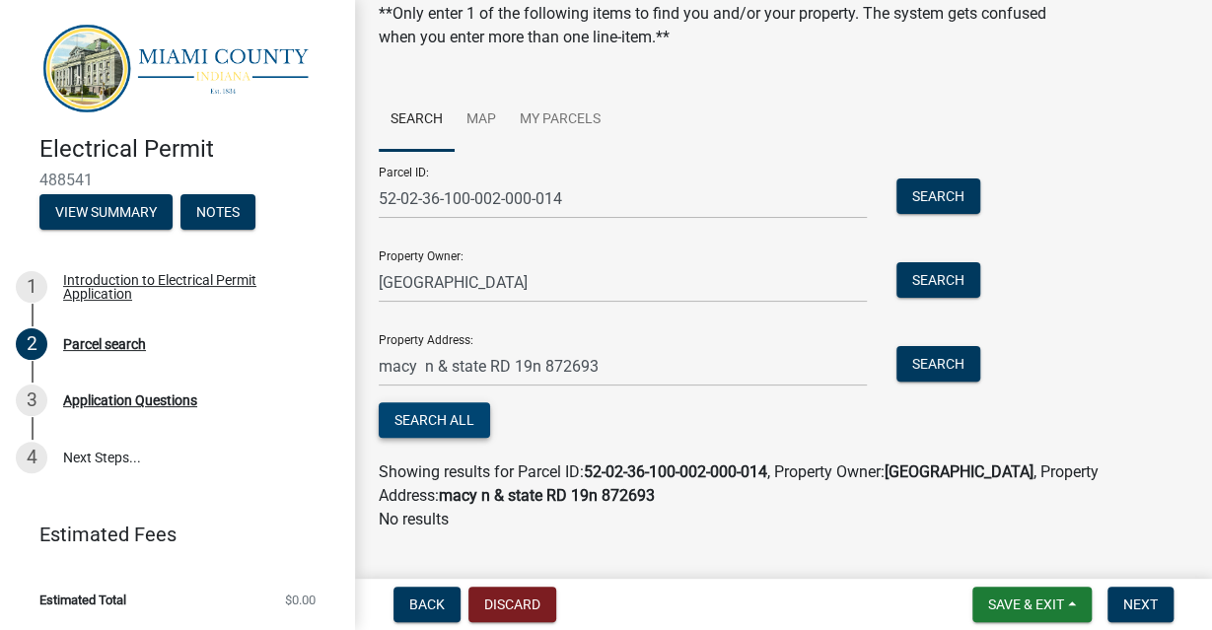
scroll to position [100, 0]
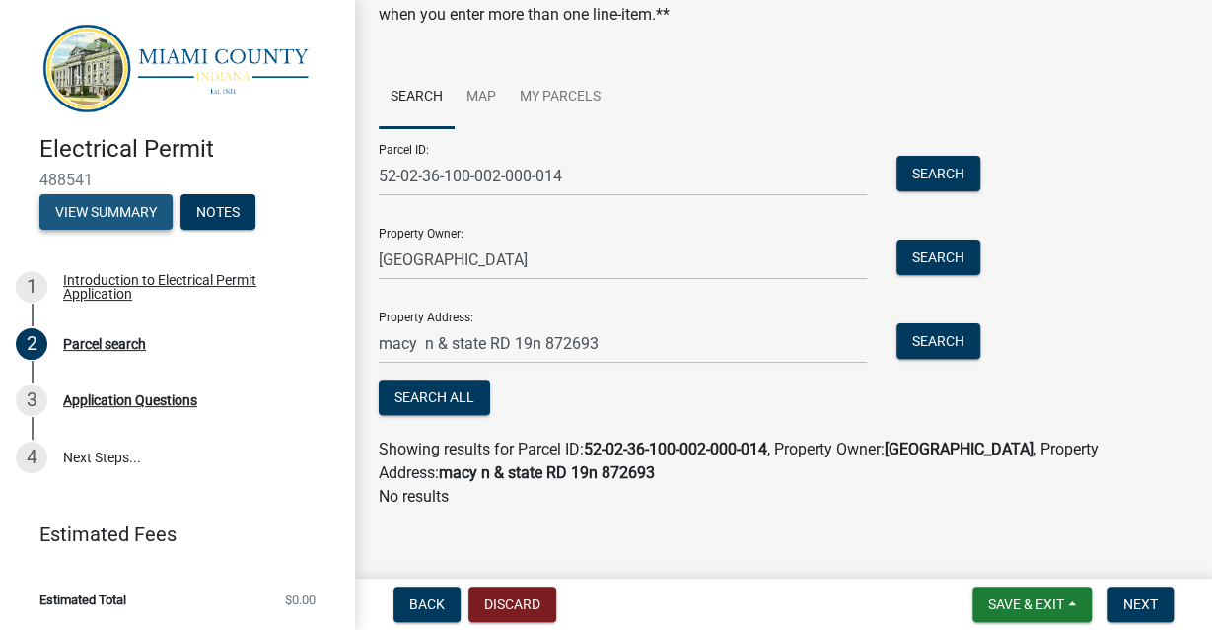
click at [131, 210] on button "View Summary" at bounding box center [105, 211] width 133 height 35
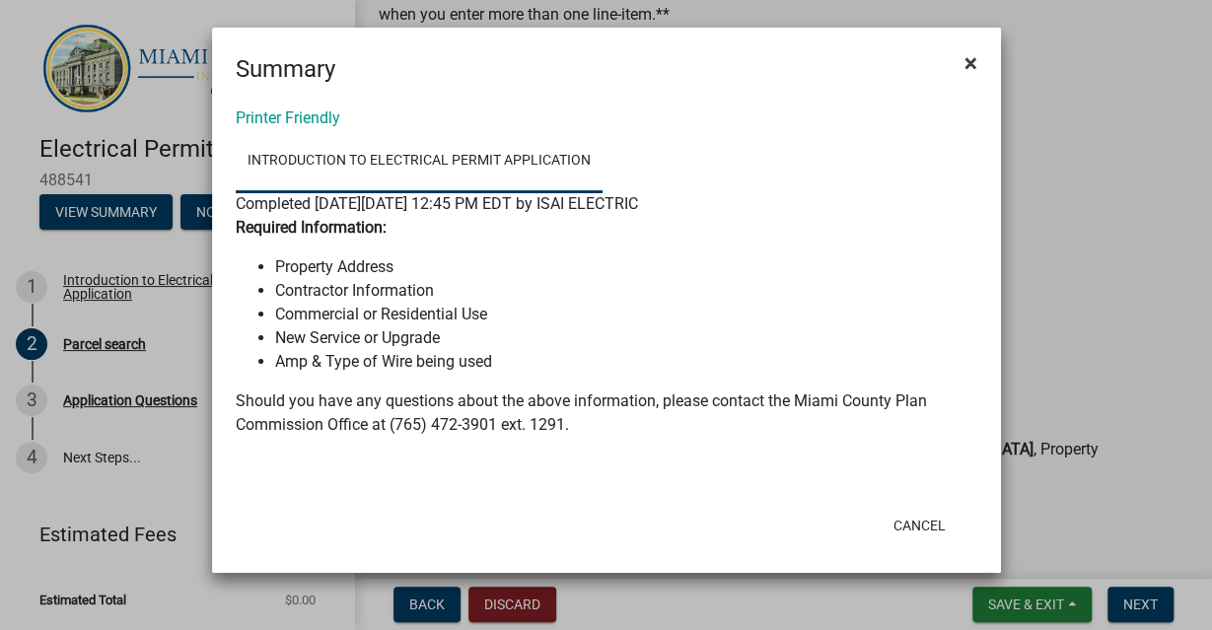
click at [964, 62] on span "×" at bounding box center [970, 63] width 13 height 28
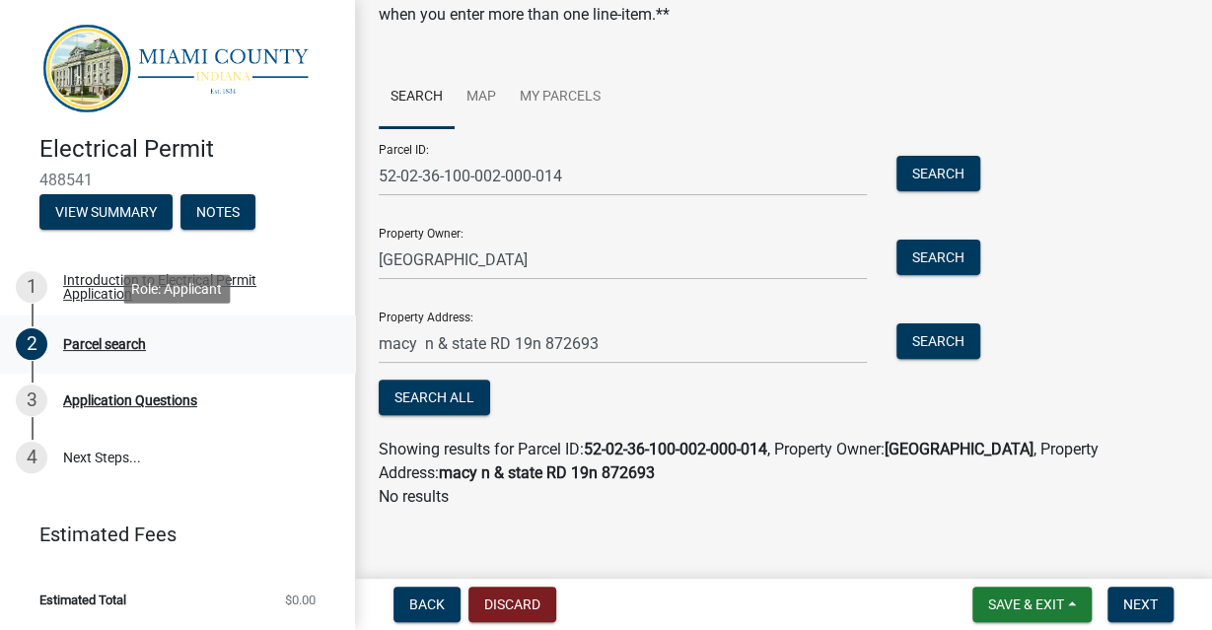
click at [107, 358] on div "2 Parcel search" at bounding box center [170, 344] width 308 height 32
click at [111, 340] on div "Parcel search" at bounding box center [104, 344] width 83 height 14
click at [132, 407] on div "Application Questions" at bounding box center [130, 400] width 134 height 14
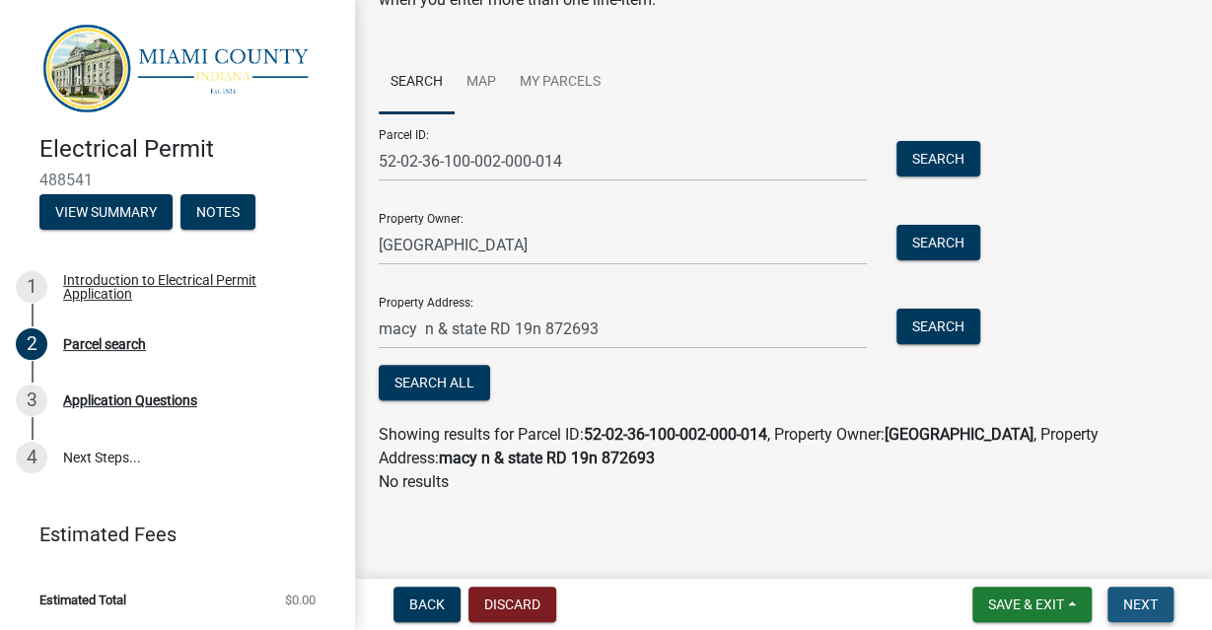
click at [1143, 610] on span "Next" at bounding box center [1140, 605] width 35 height 16
